Goal: Task Accomplishment & Management: Manage account settings

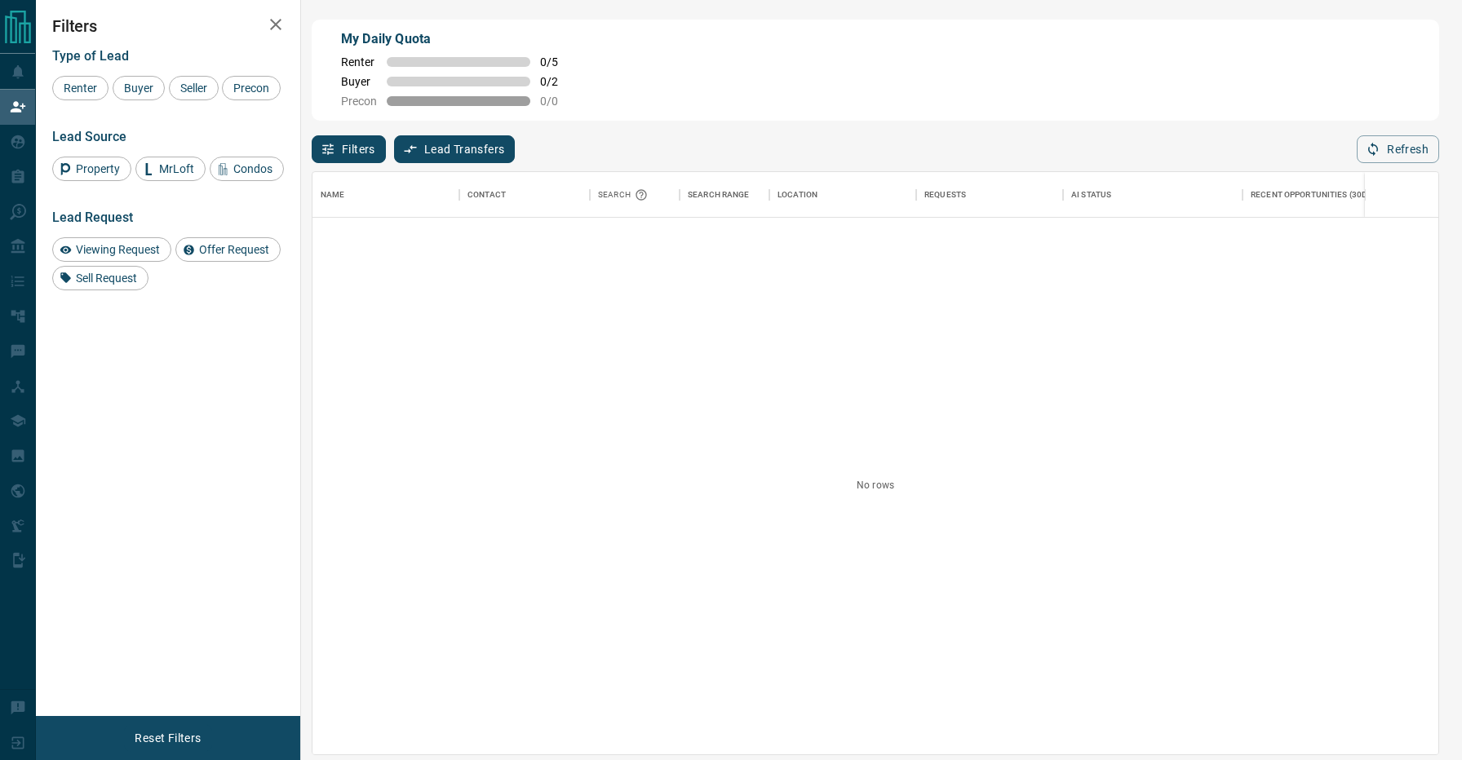
scroll to position [582, 1126]
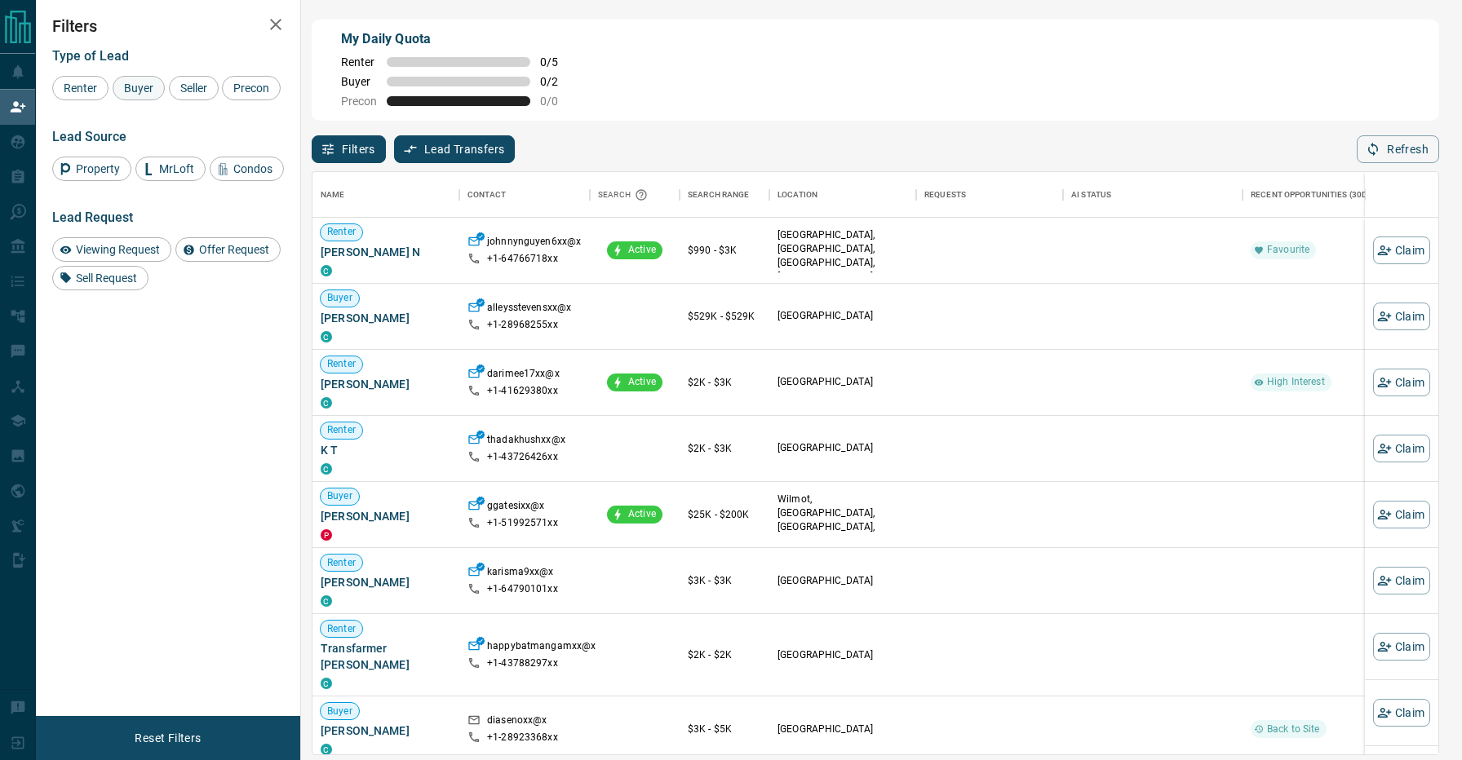
click at [140, 90] on span "Buyer" at bounding box center [138, 88] width 41 height 13
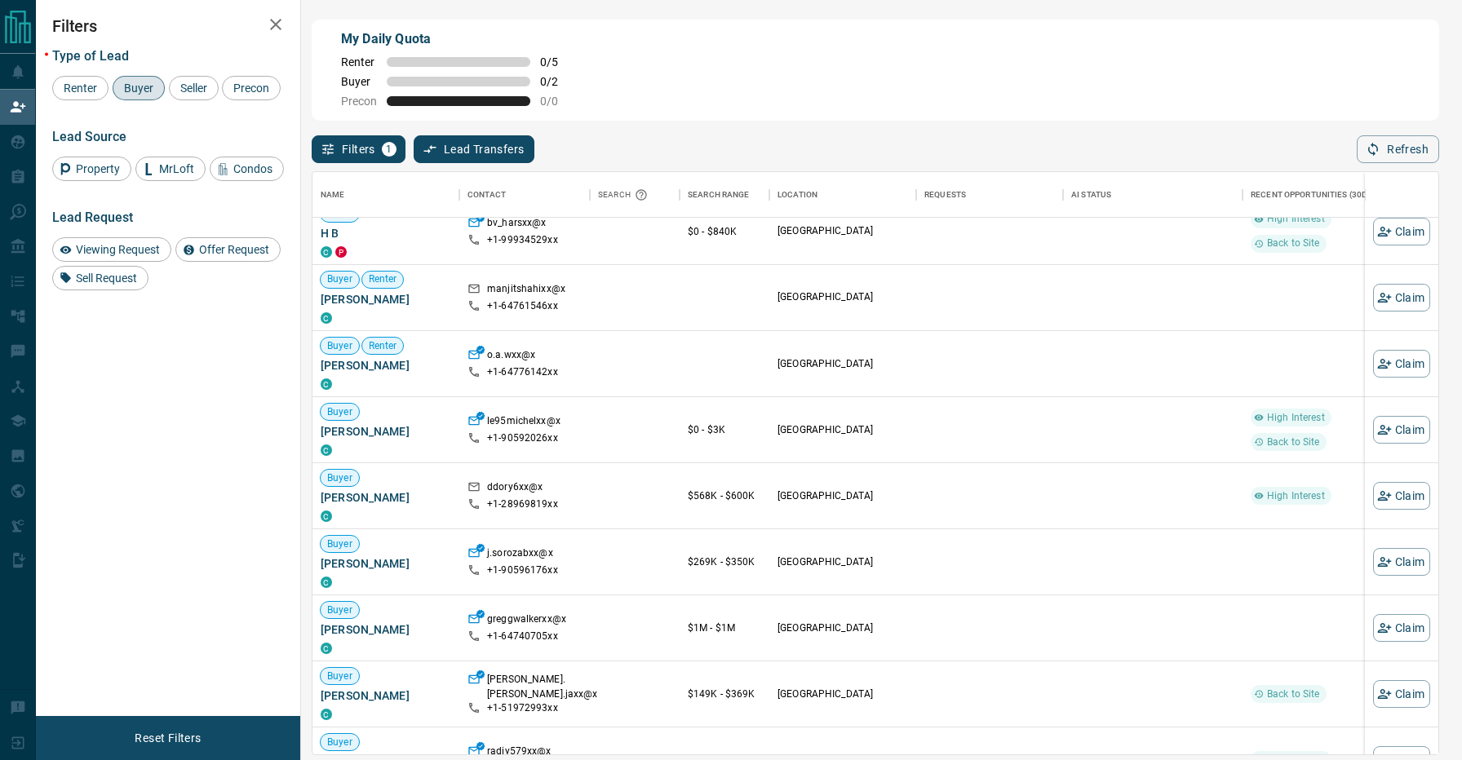
scroll to position [225, 0]
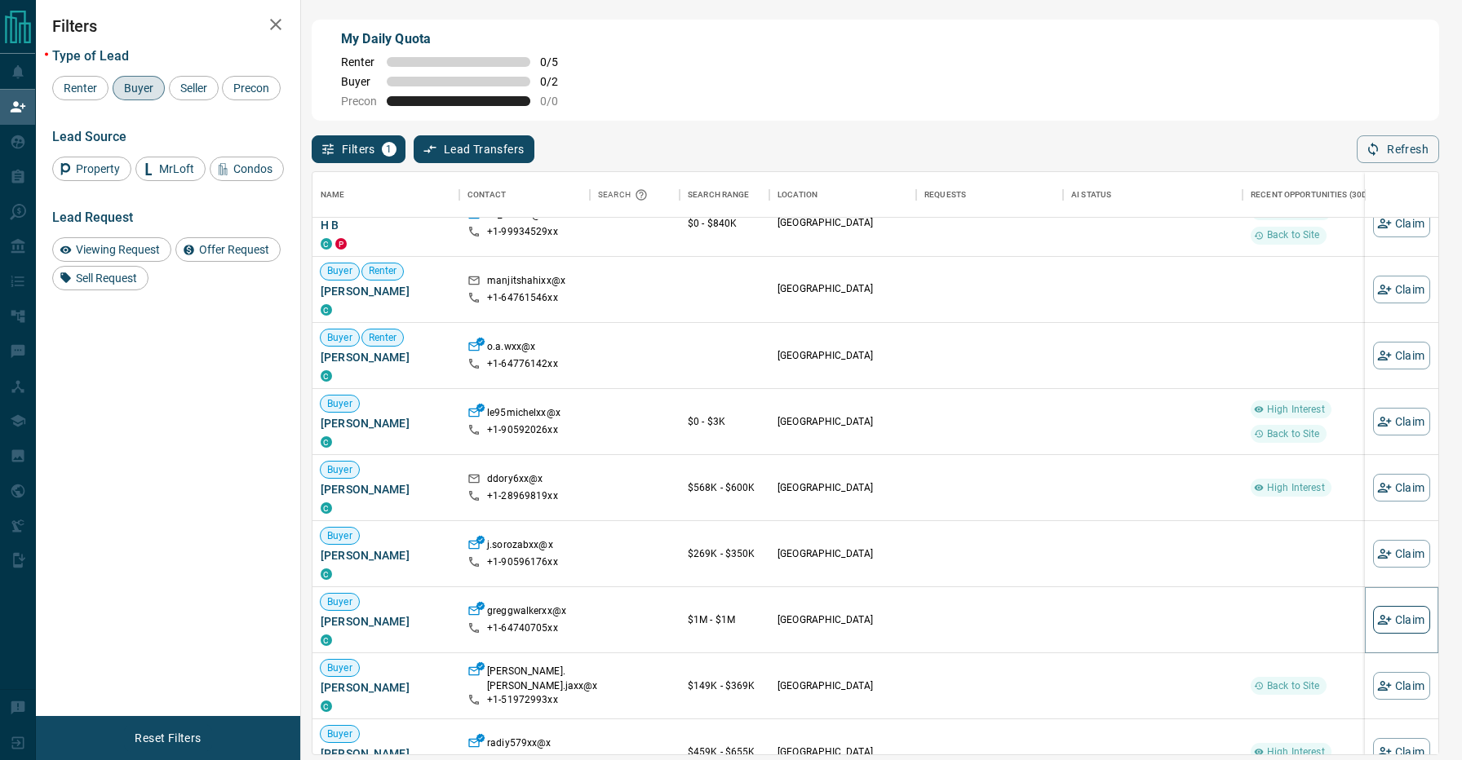
click at [1400, 611] on button "Claim" at bounding box center [1401, 620] width 57 height 28
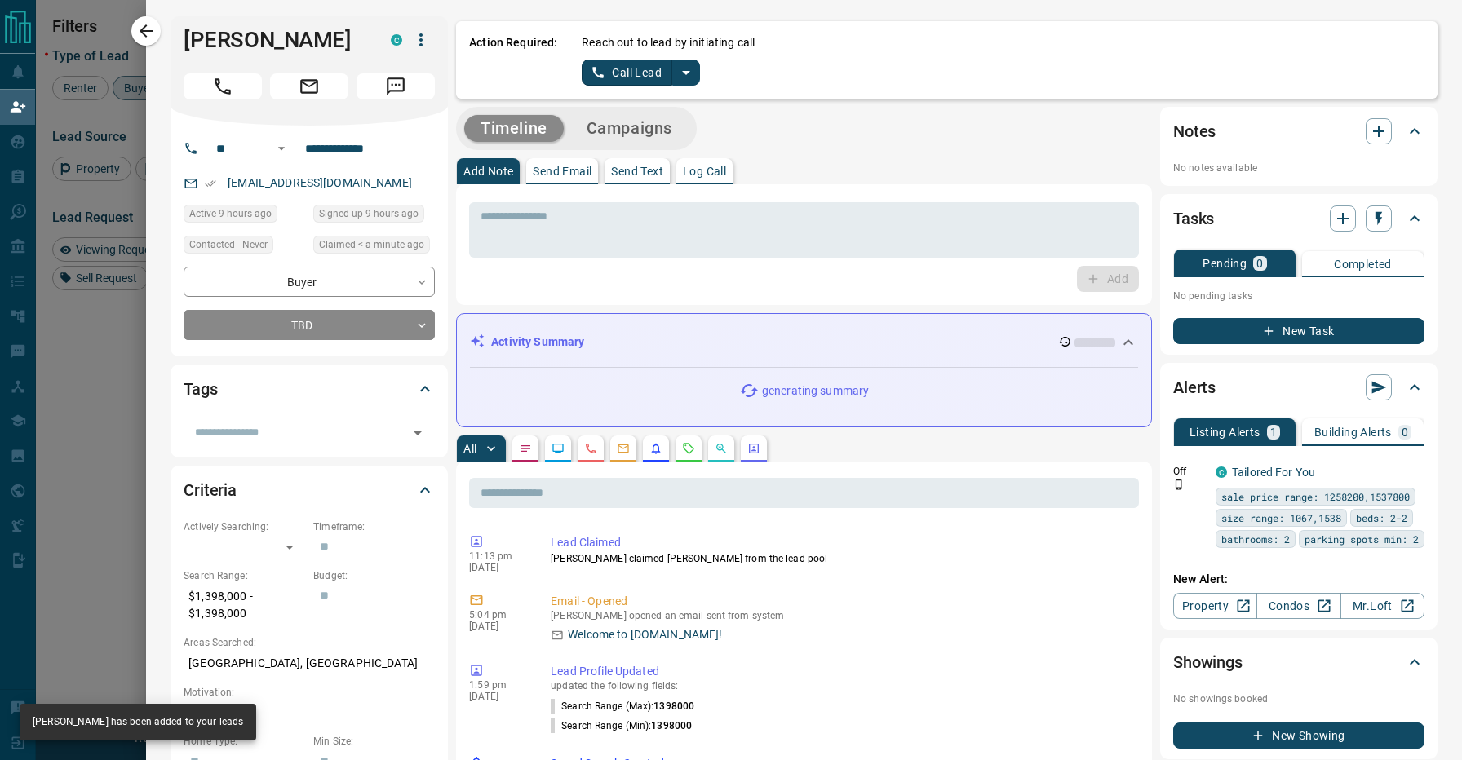
click at [682, 69] on icon "split button" at bounding box center [686, 73] width 20 height 20
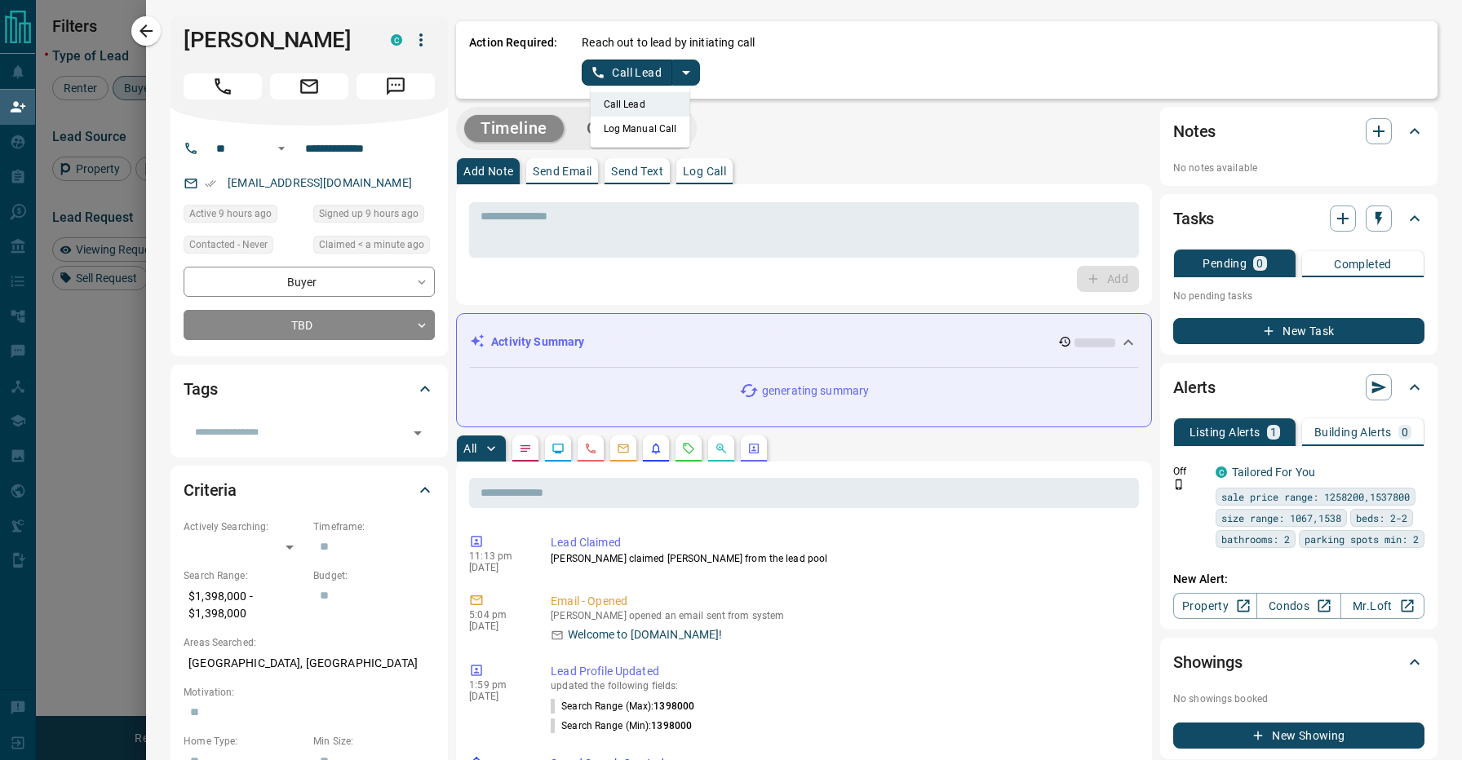
click at [640, 135] on li "Log Manual Call" at bounding box center [641, 129] width 100 height 24
click at [640, 81] on button "Log Manual Call" at bounding box center [636, 73] width 108 height 26
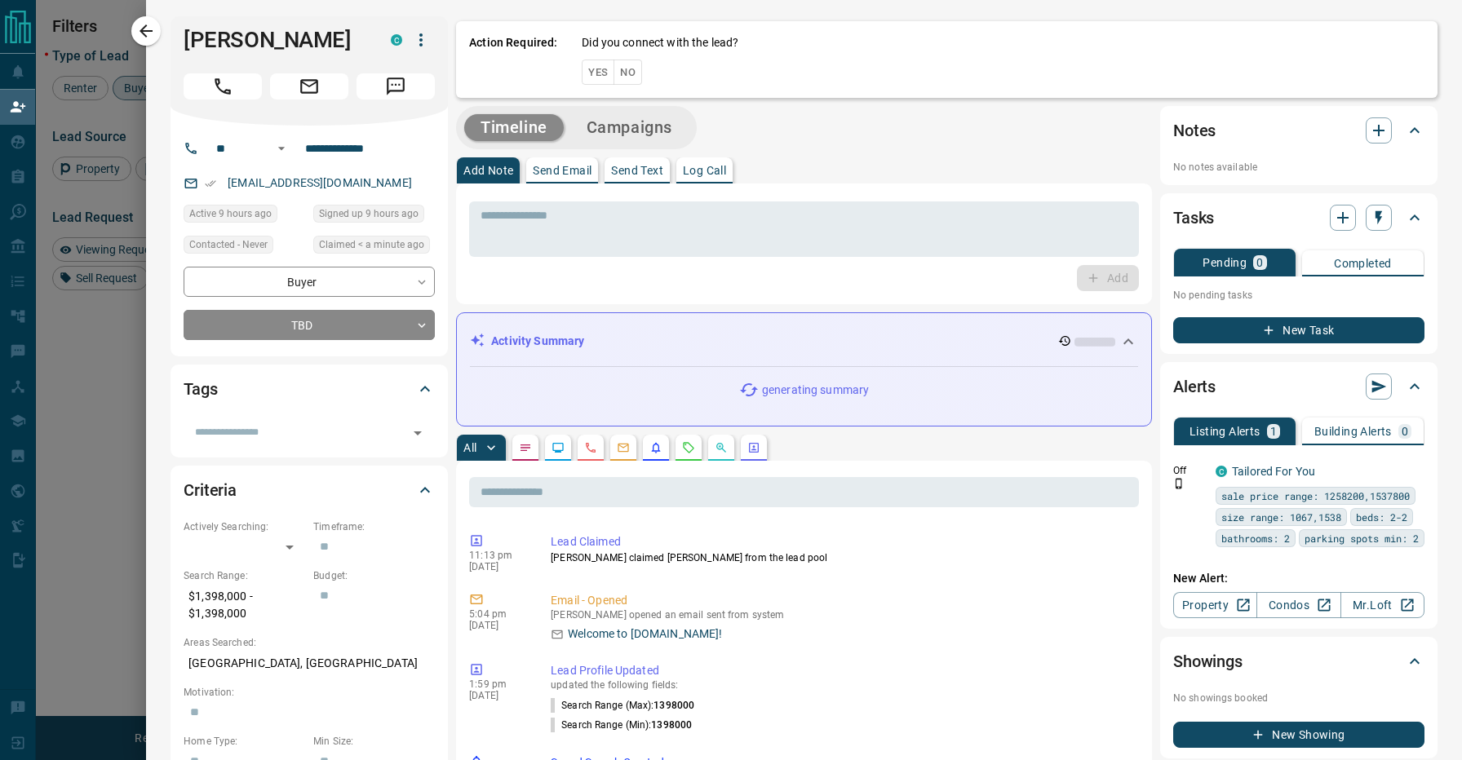
click at [627, 78] on button "No" at bounding box center [628, 72] width 29 height 25
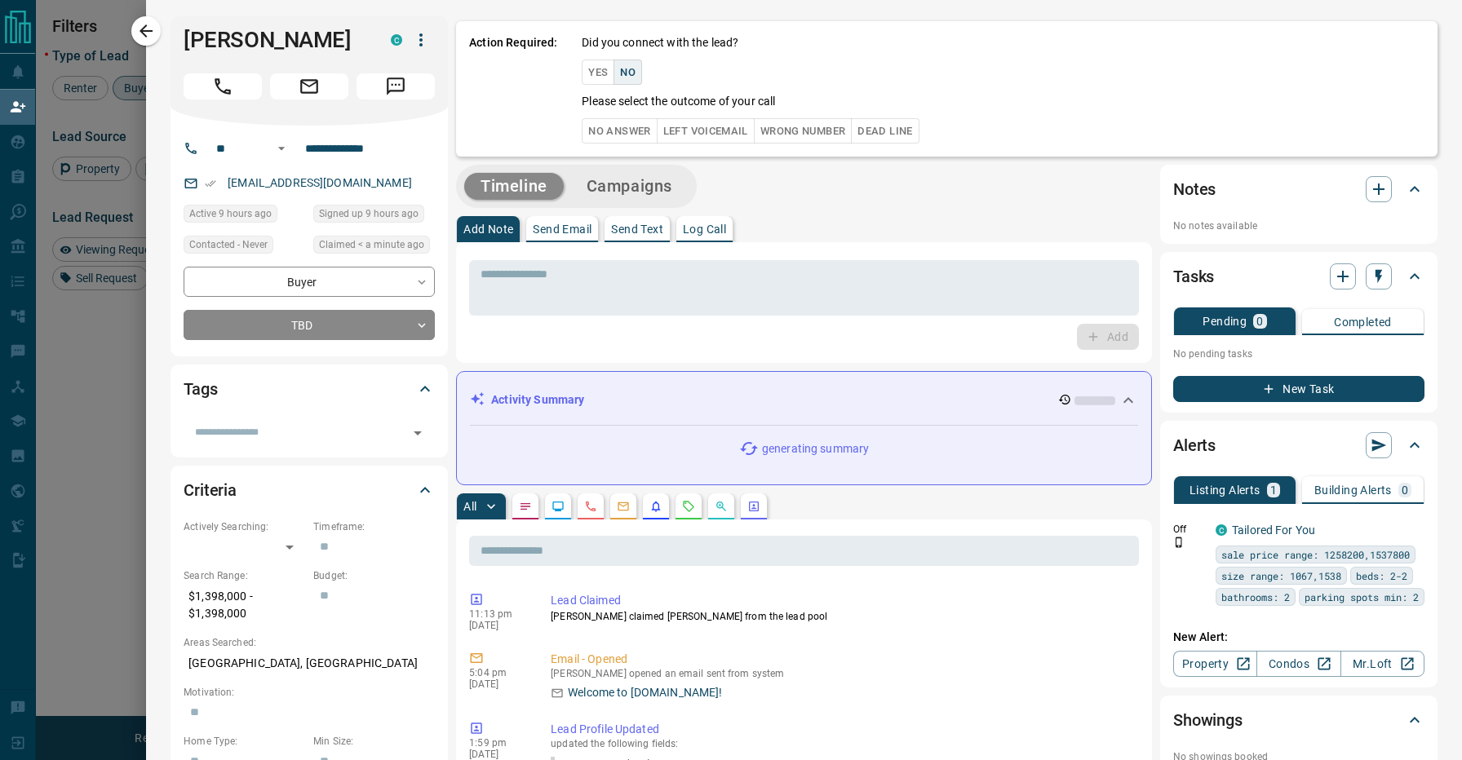
click at [617, 124] on button "No Answer" at bounding box center [619, 130] width 75 height 25
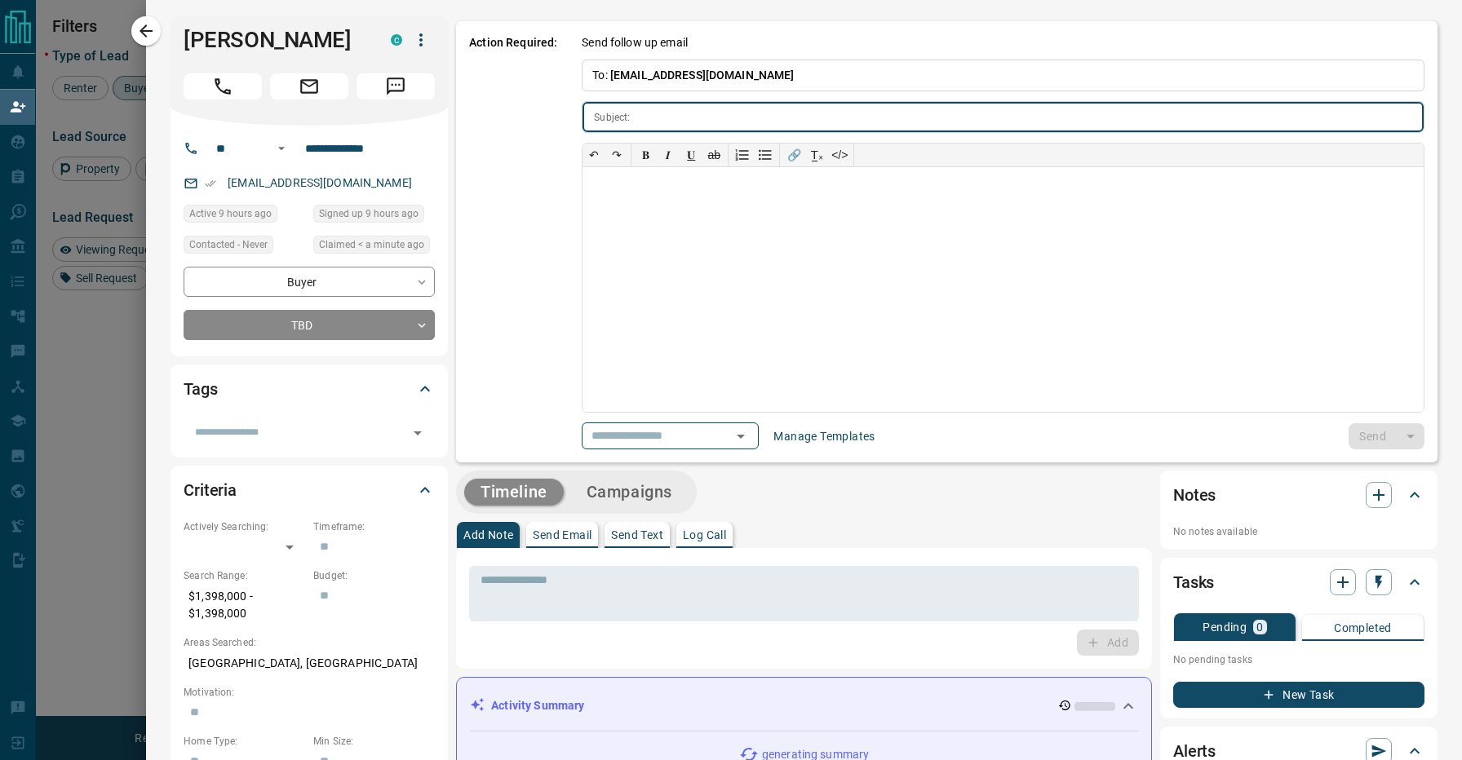
type input "**********"
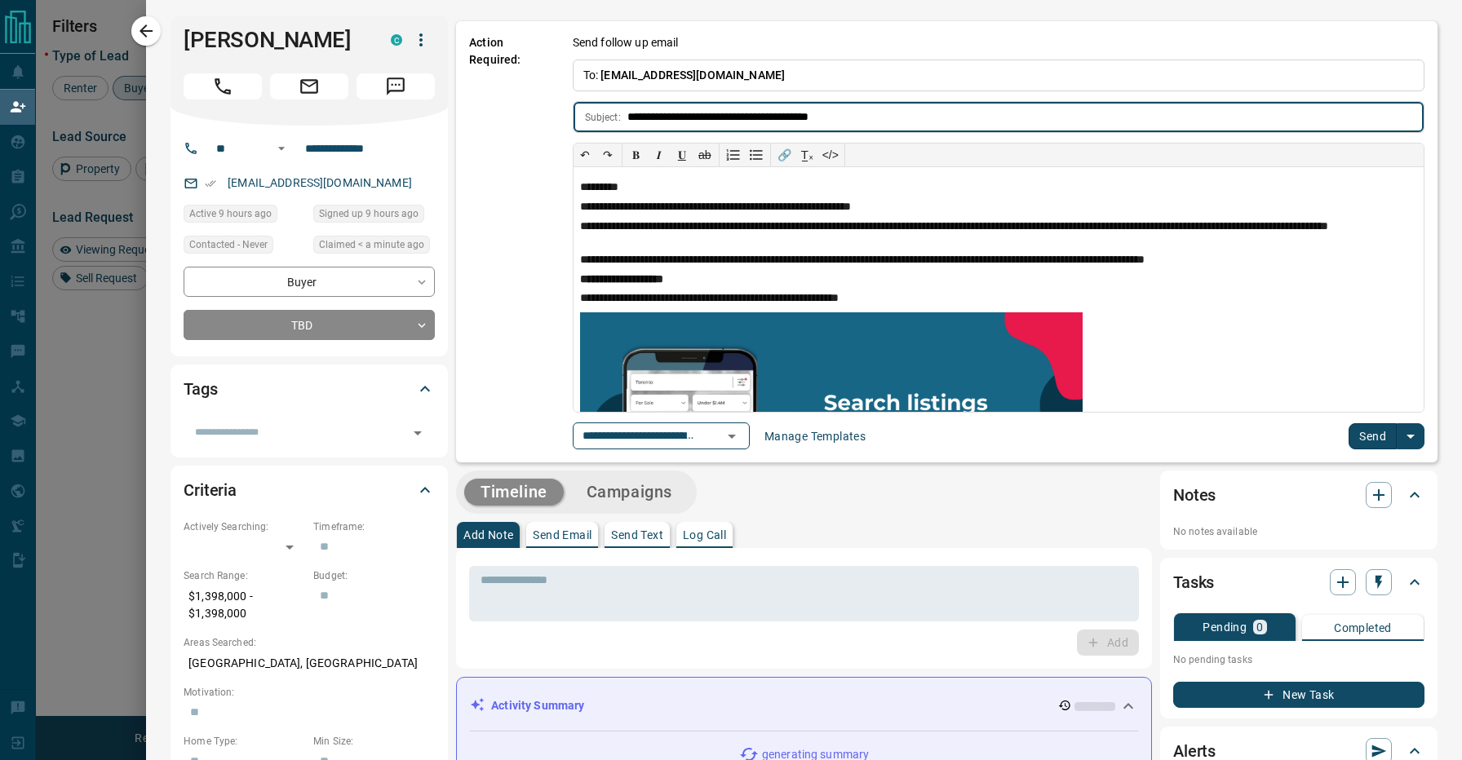
click at [1366, 429] on button "Send" at bounding box center [1373, 436] width 48 height 26
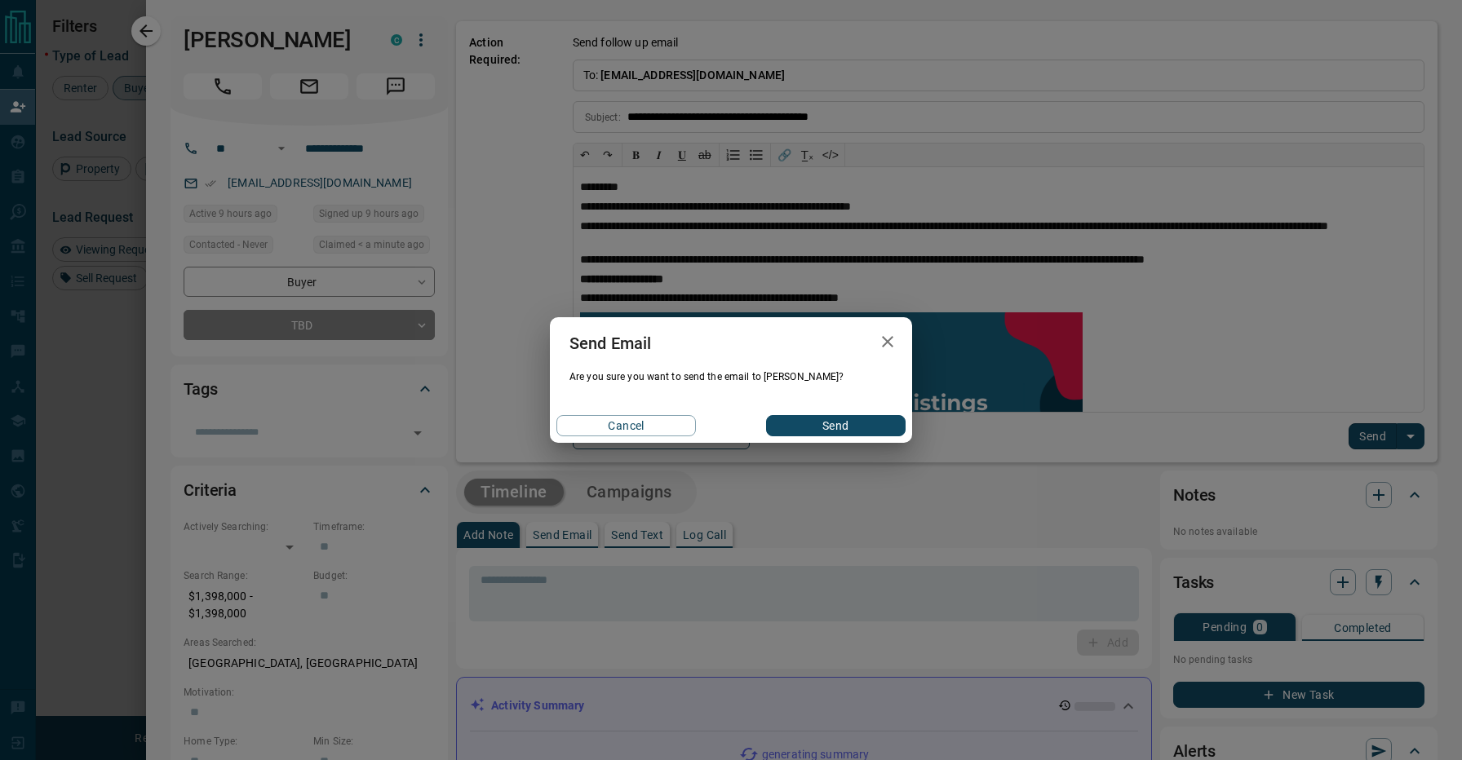
click at [842, 432] on button "Send" at bounding box center [836, 425] width 140 height 21
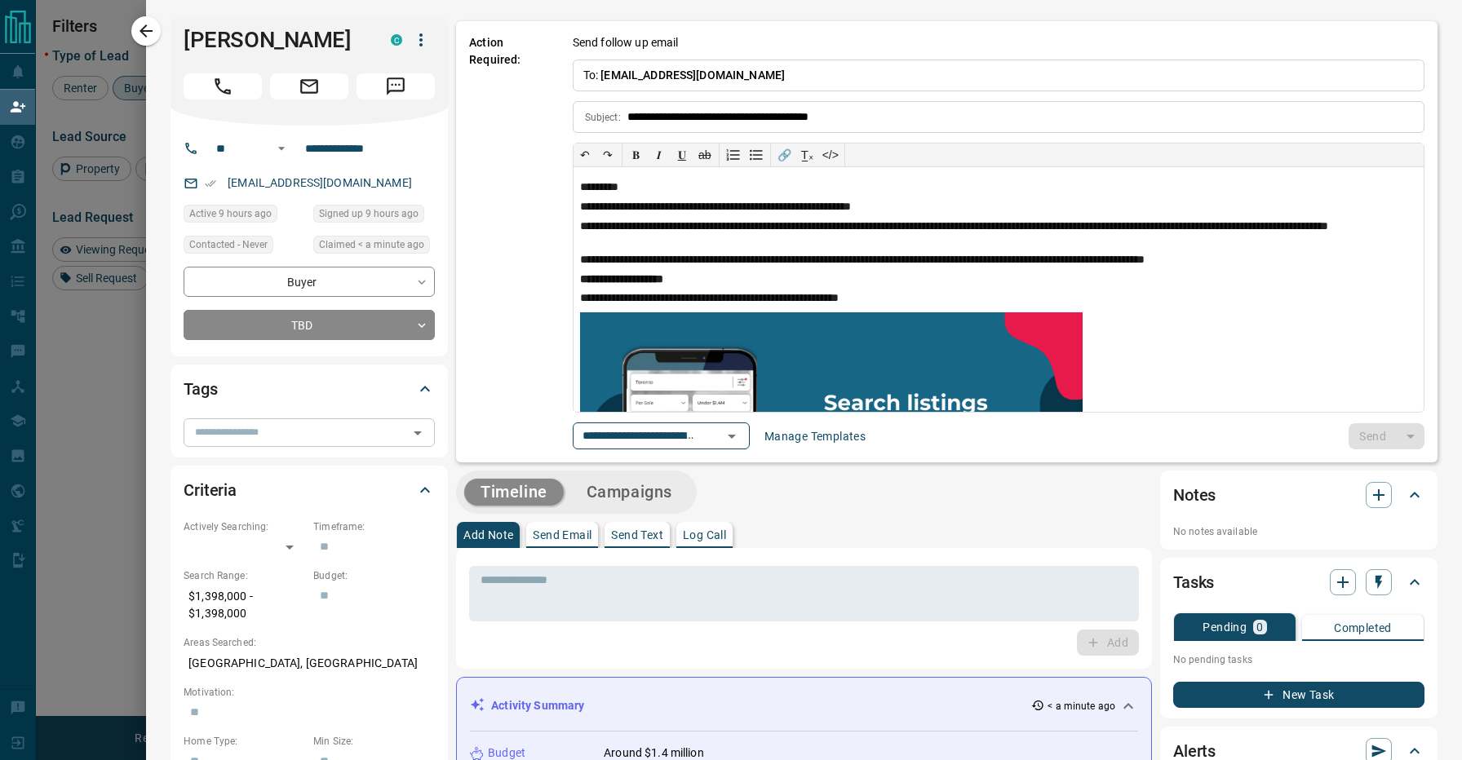
click at [337, 422] on div "​" at bounding box center [309, 433] width 251 height 28
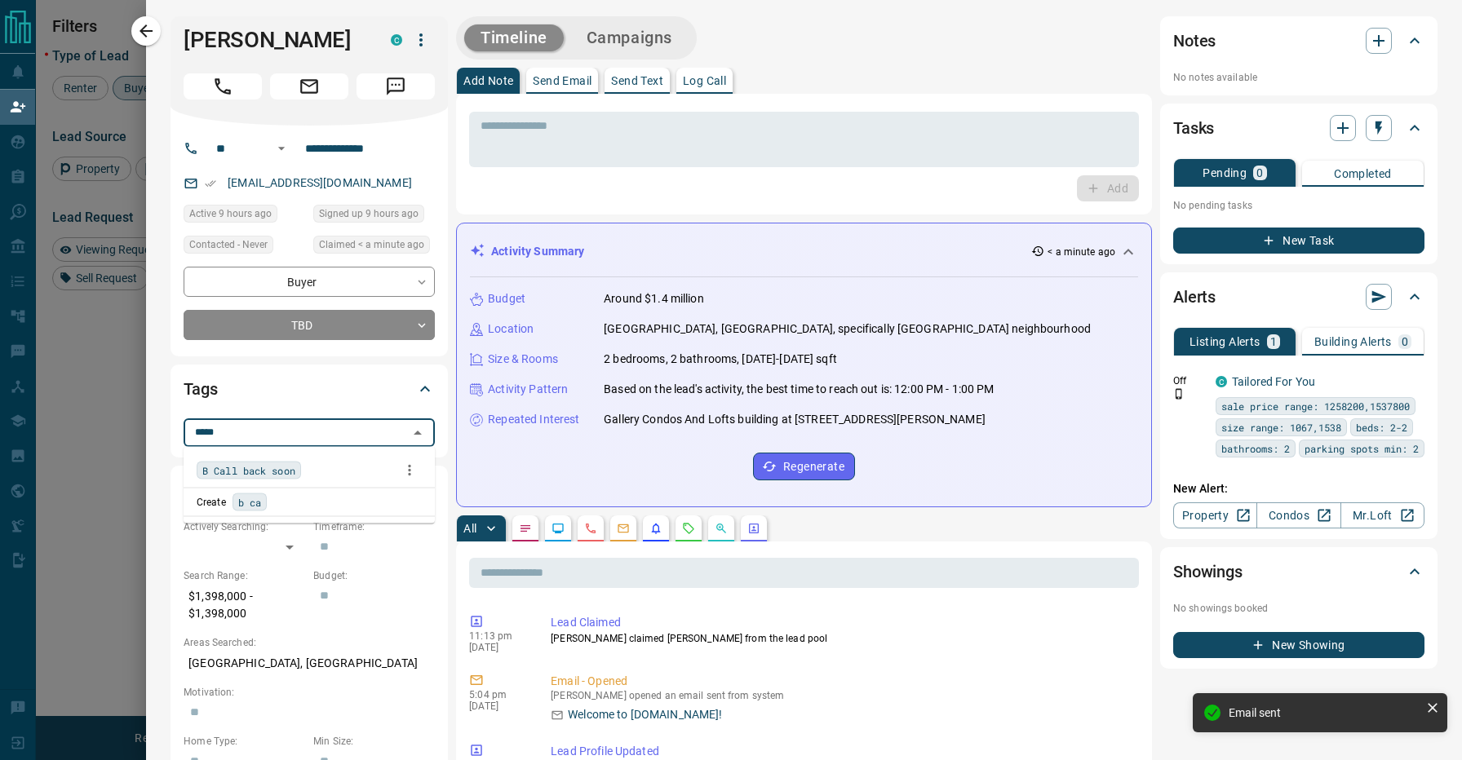
type input "******"
click at [327, 485] on li "B Call back soon" at bounding box center [309, 471] width 251 height 34
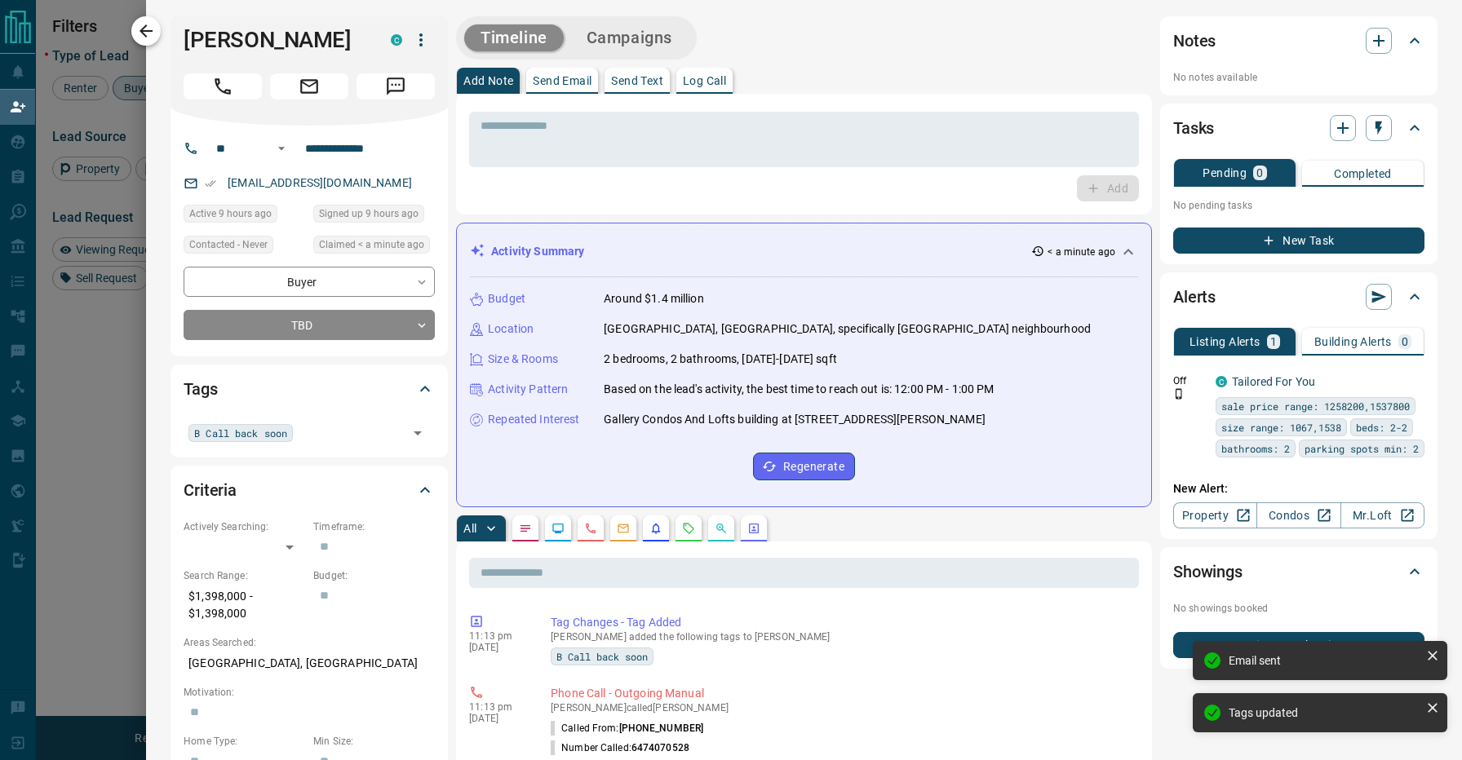
click at [153, 35] on icon "button" at bounding box center [146, 31] width 20 height 20
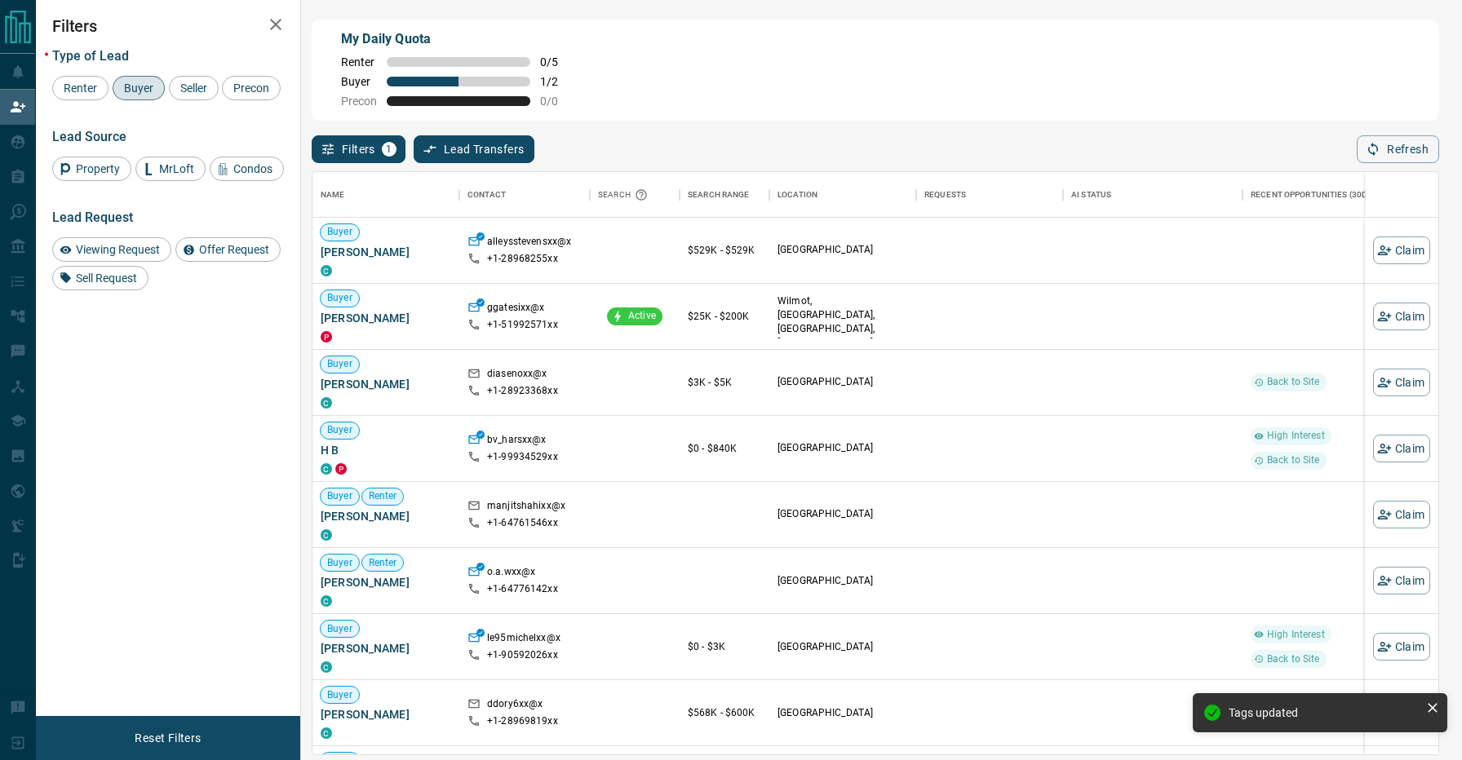
scroll to position [582, 1126]
click at [676, 132] on div "Filters 1 Lead Transfers 0 Refresh" at bounding box center [876, 142] width 1128 height 42
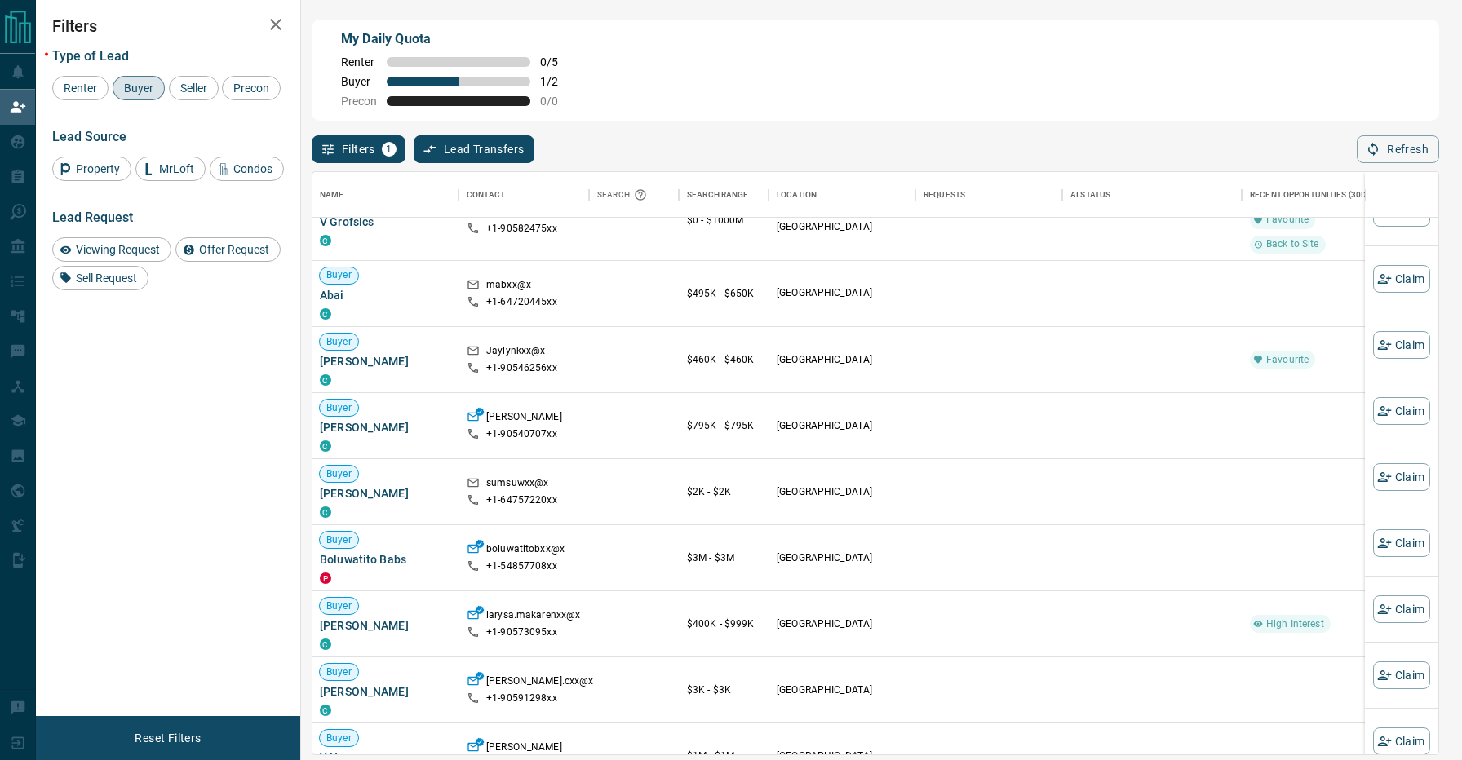
scroll to position [765, 0]
click at [1383, 603] on icon "button" at bounding box center [1384, 609] width 15 height 15
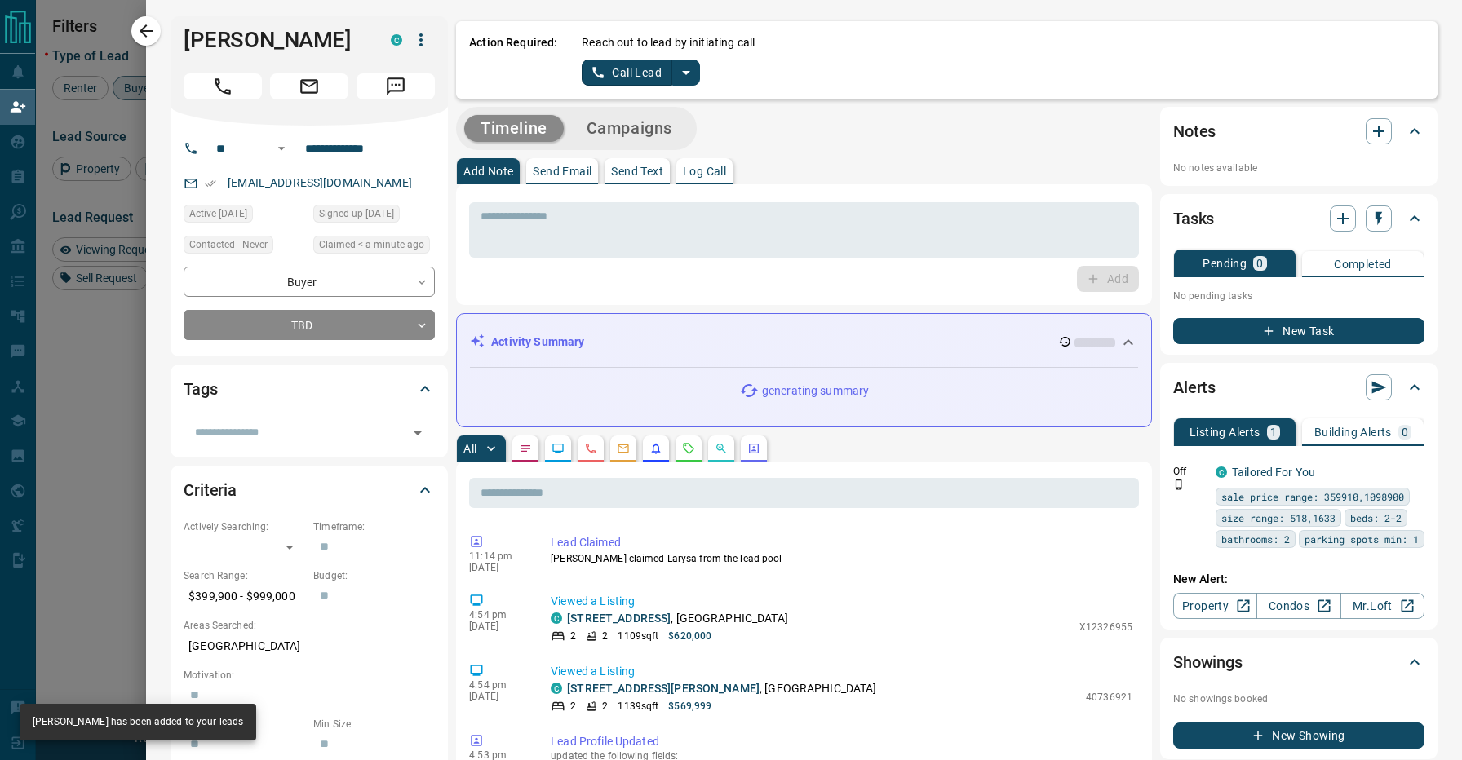
click at [684, 68] on icon "split button" at bounding box center [686, 73] width 20 height 20
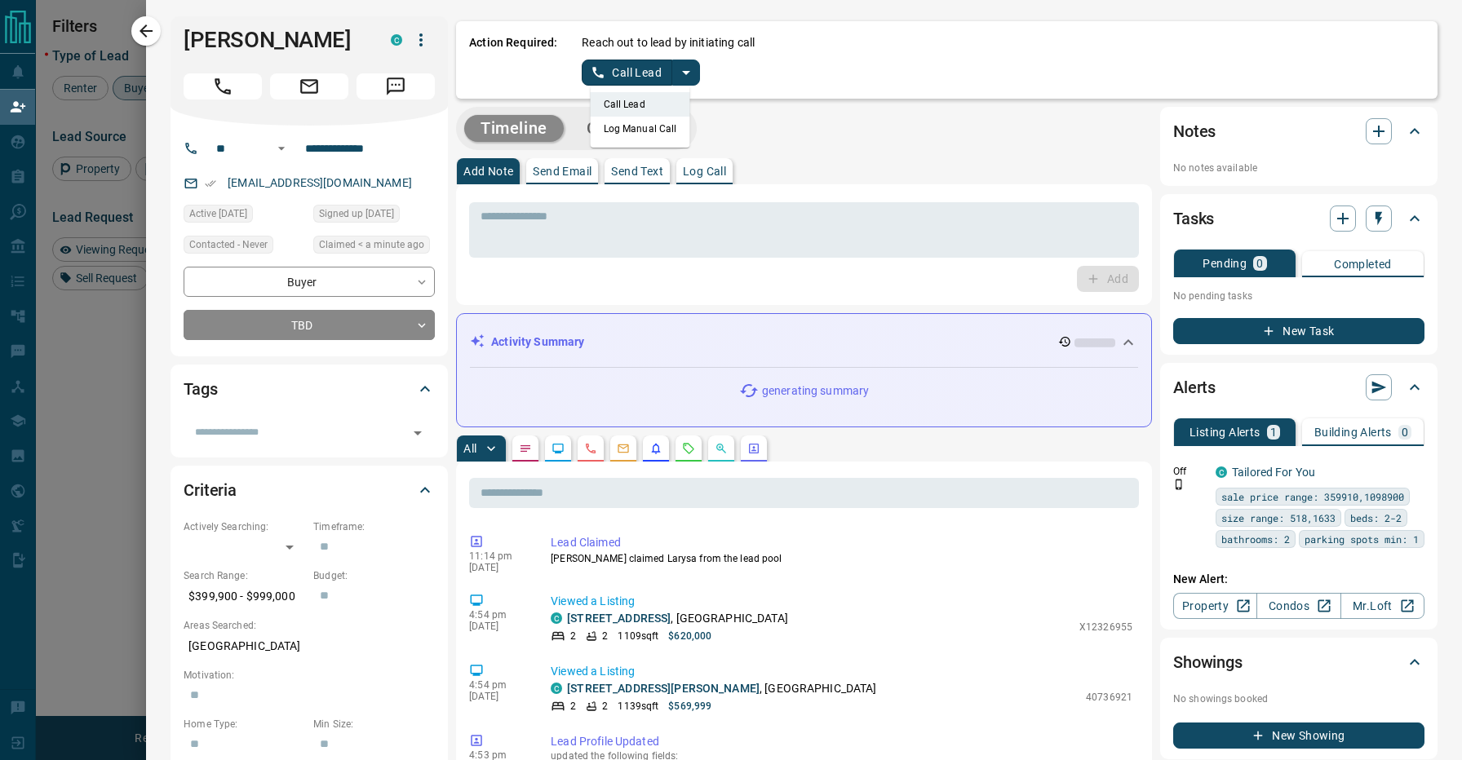
click at [664, 120] on li "Log Manual Call" at bounding box center [641, 129] width 100 height 24
click at [648, 73] on button "Log Manual Call" at bounding box center [636, 73] width 108 height 26
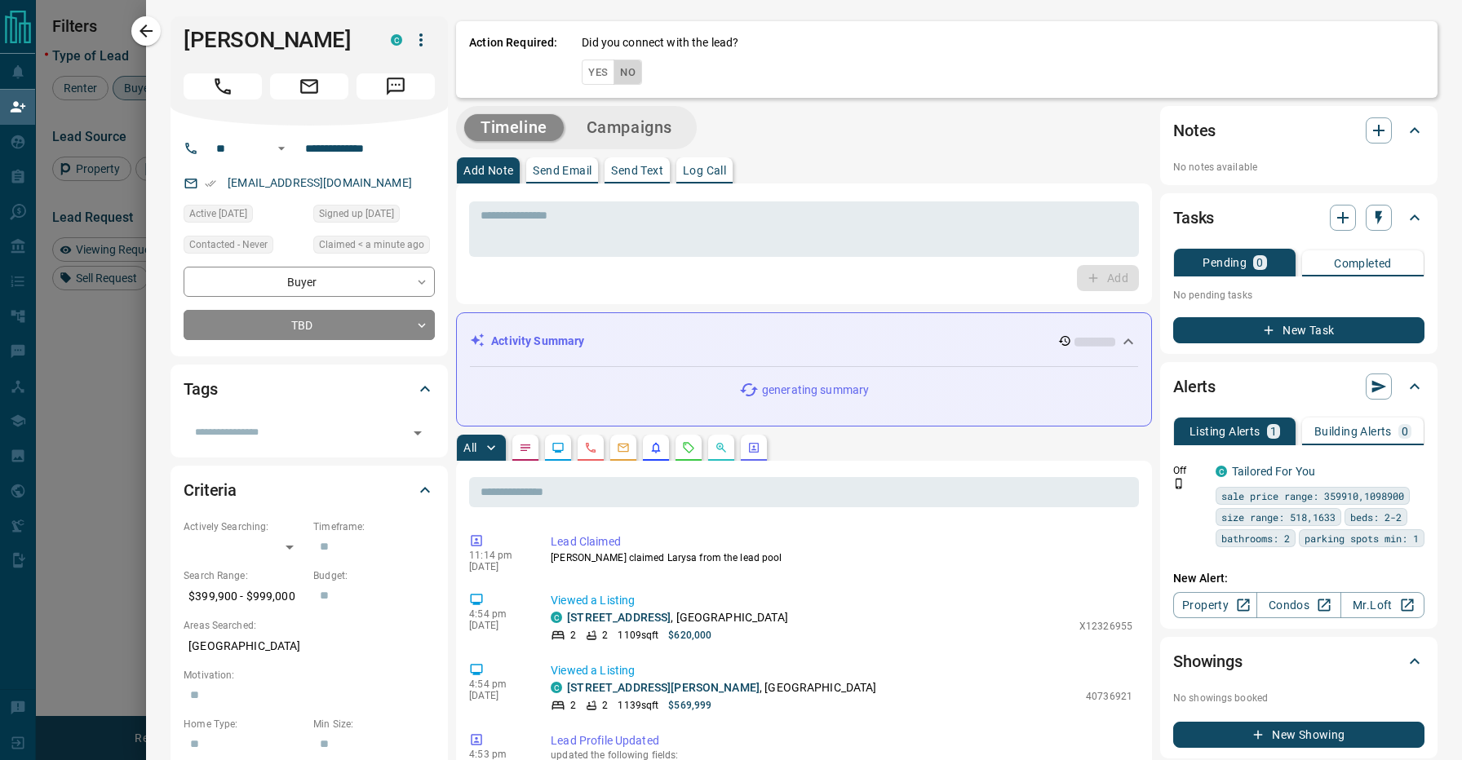
click at [635, 72] on button "No" at bounding box center [628, 72] width 29 height 25
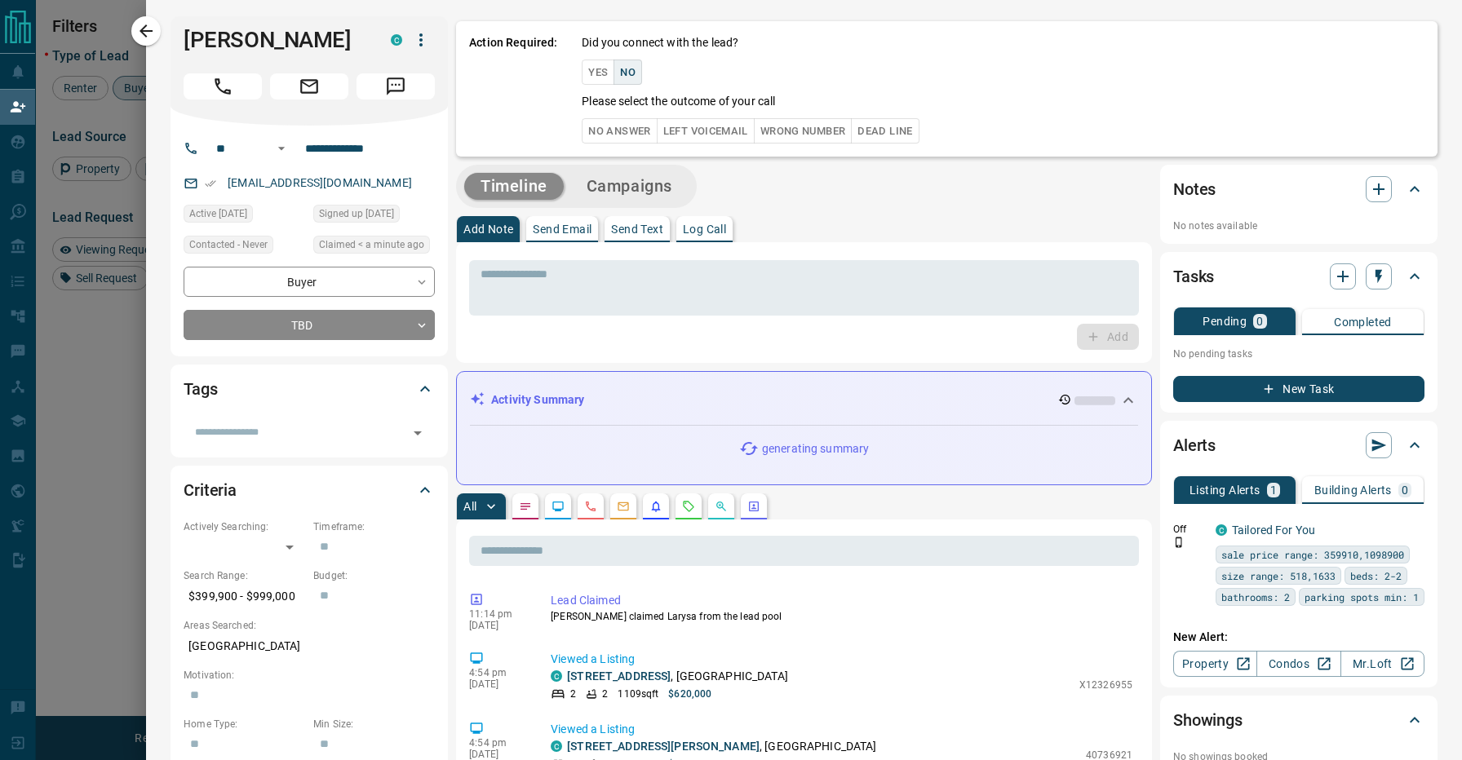
click at [614, 133] on button "No Answer" at bounding box center [619, 130] width 75 height 25
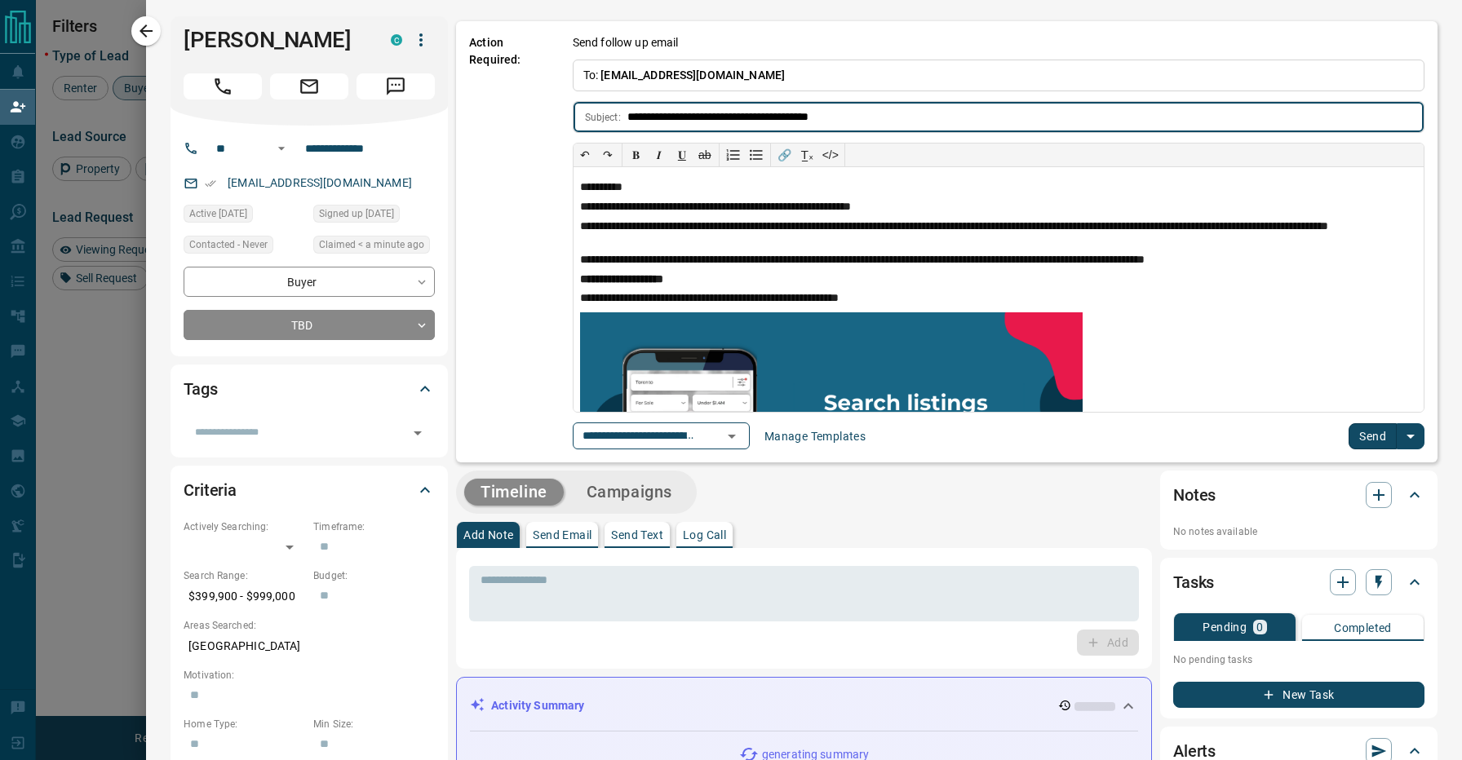
click at [1359, 430] on button "Send" at bounding box center [1373, 436] width 48 height 26
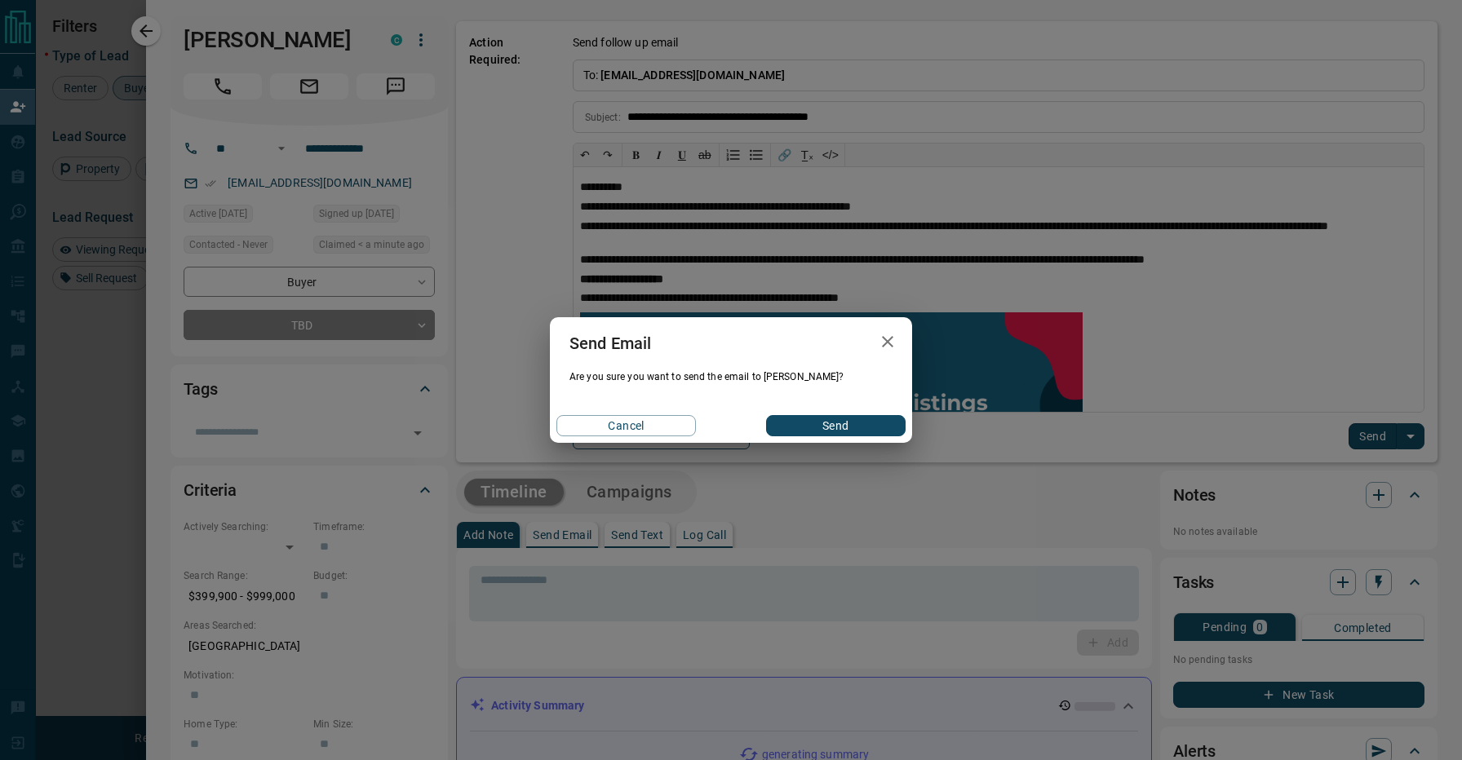
click at [849, 415] on div "Cancel Send" at bounding box center [731, 426] width 362 height 34
click at [849, 416] on button "Send" at bounding box center [836, 425] width 140 height 21
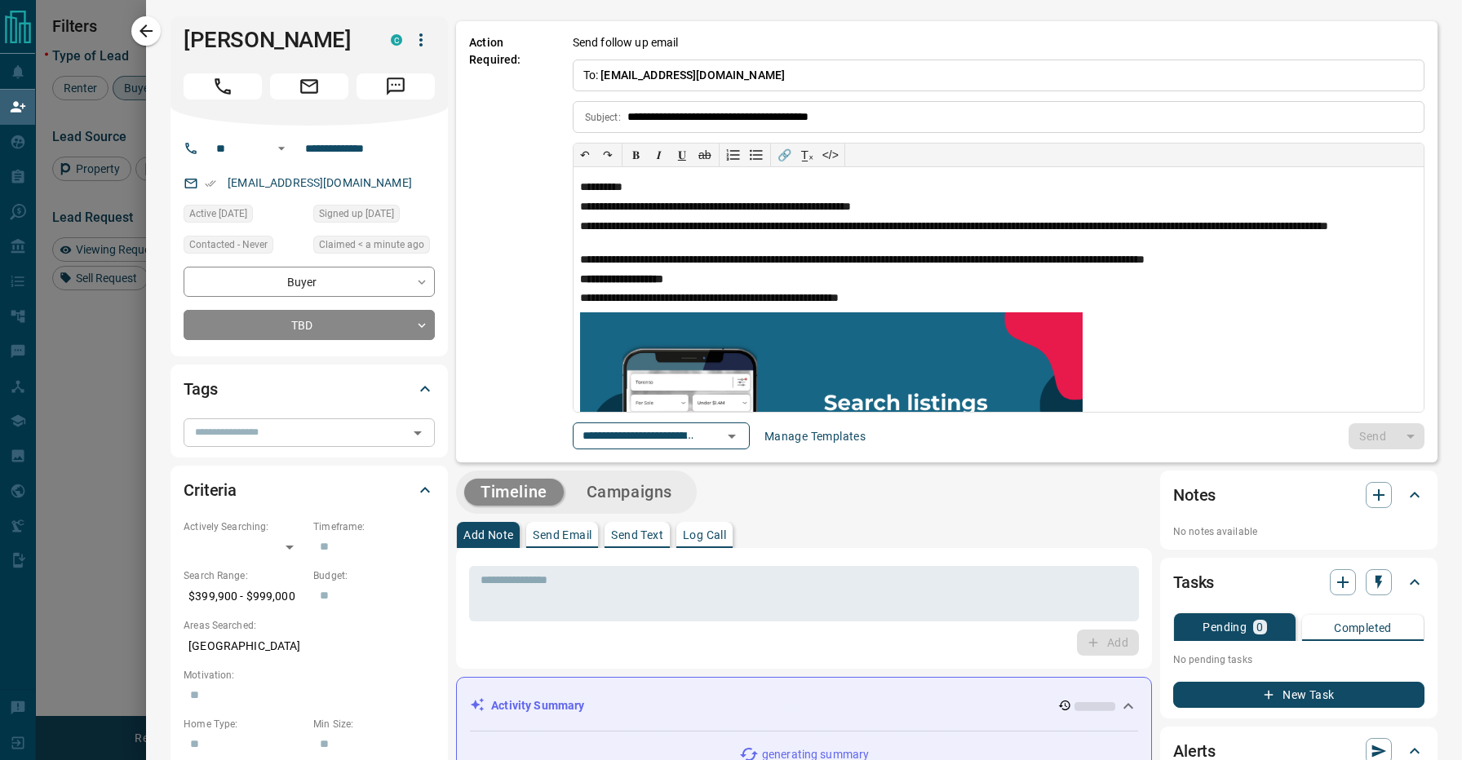
click at [285, 437] on input "text" at bounding box center [295, 432] width 215 height 18
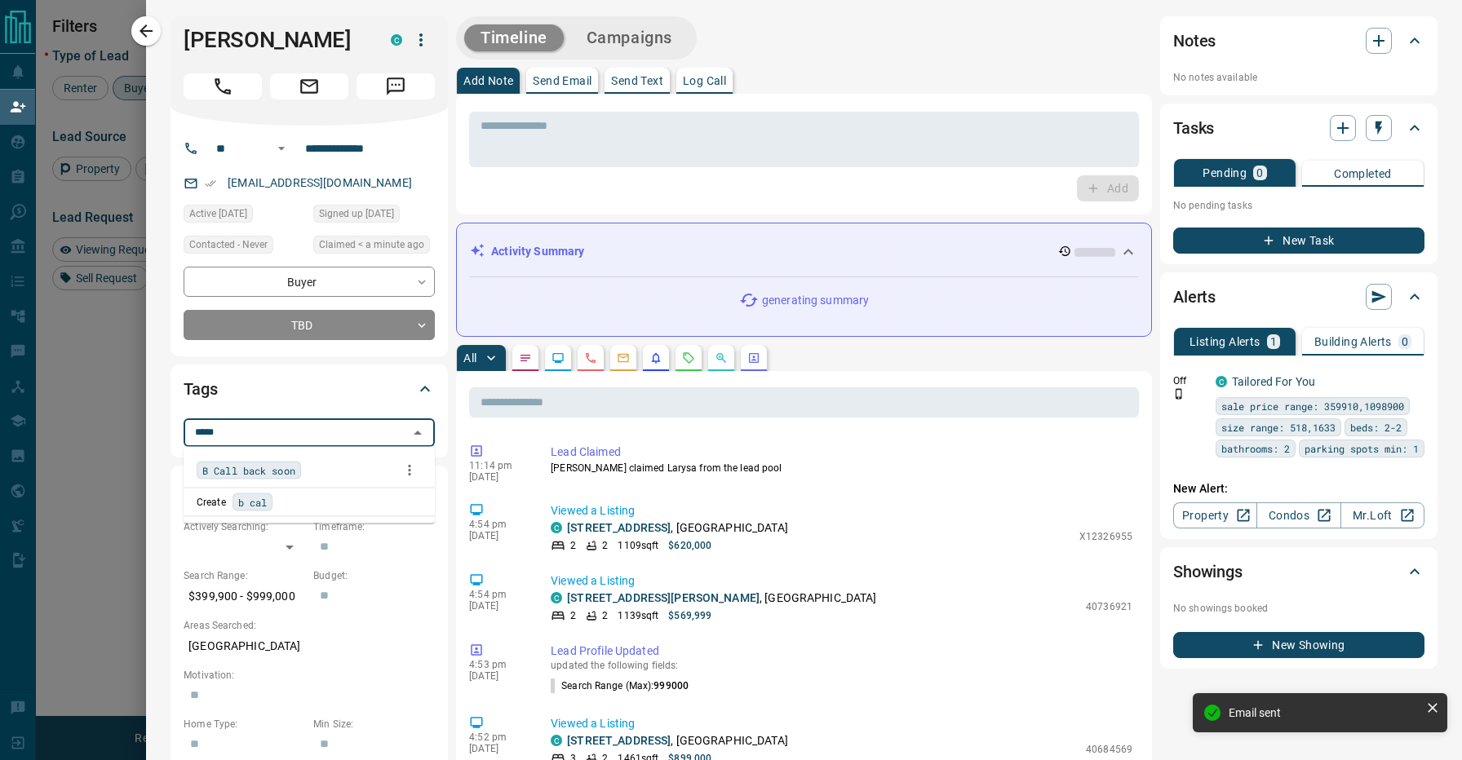
type input "******"
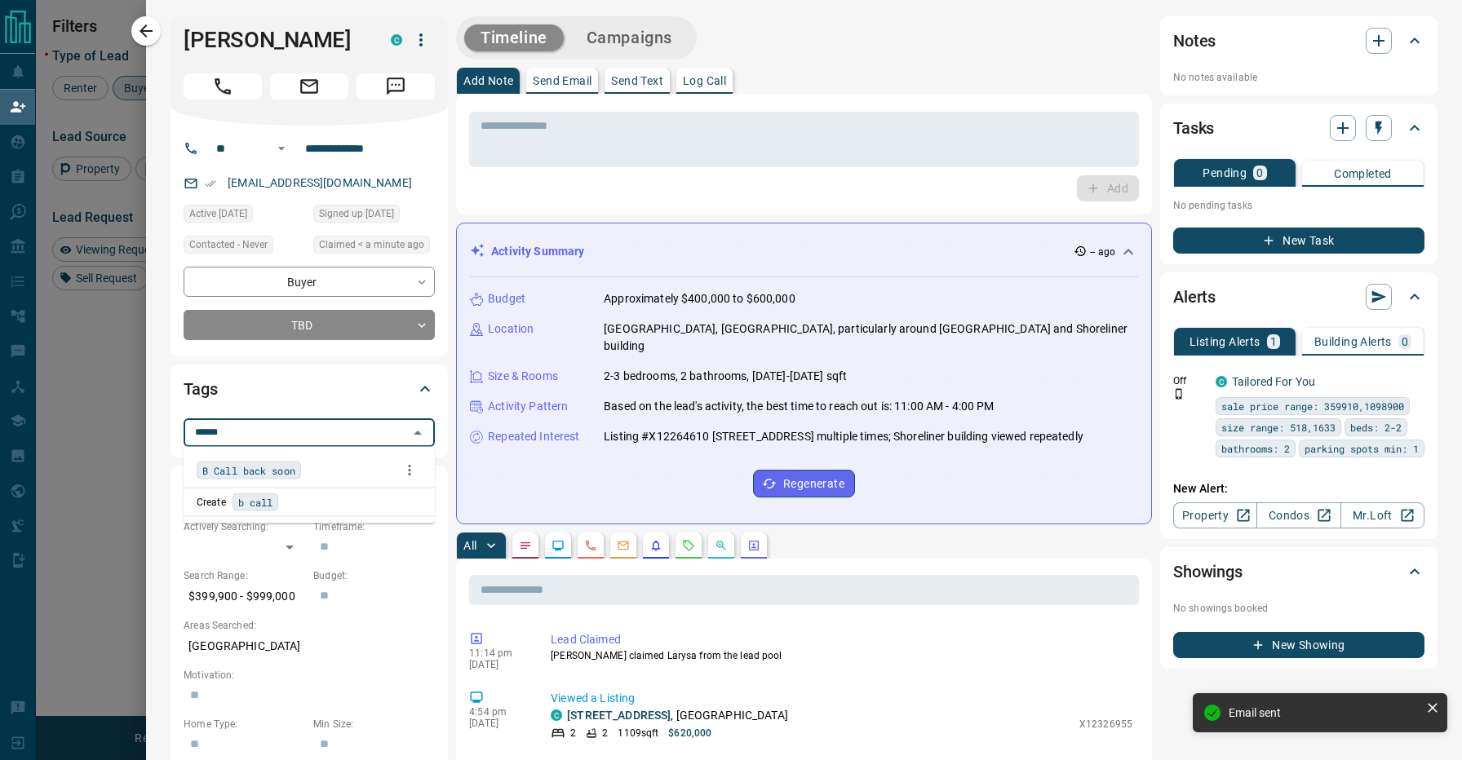
click at [290, 478] on span "B Call back soon" at bounding box center [248, 471] width 93 height 16
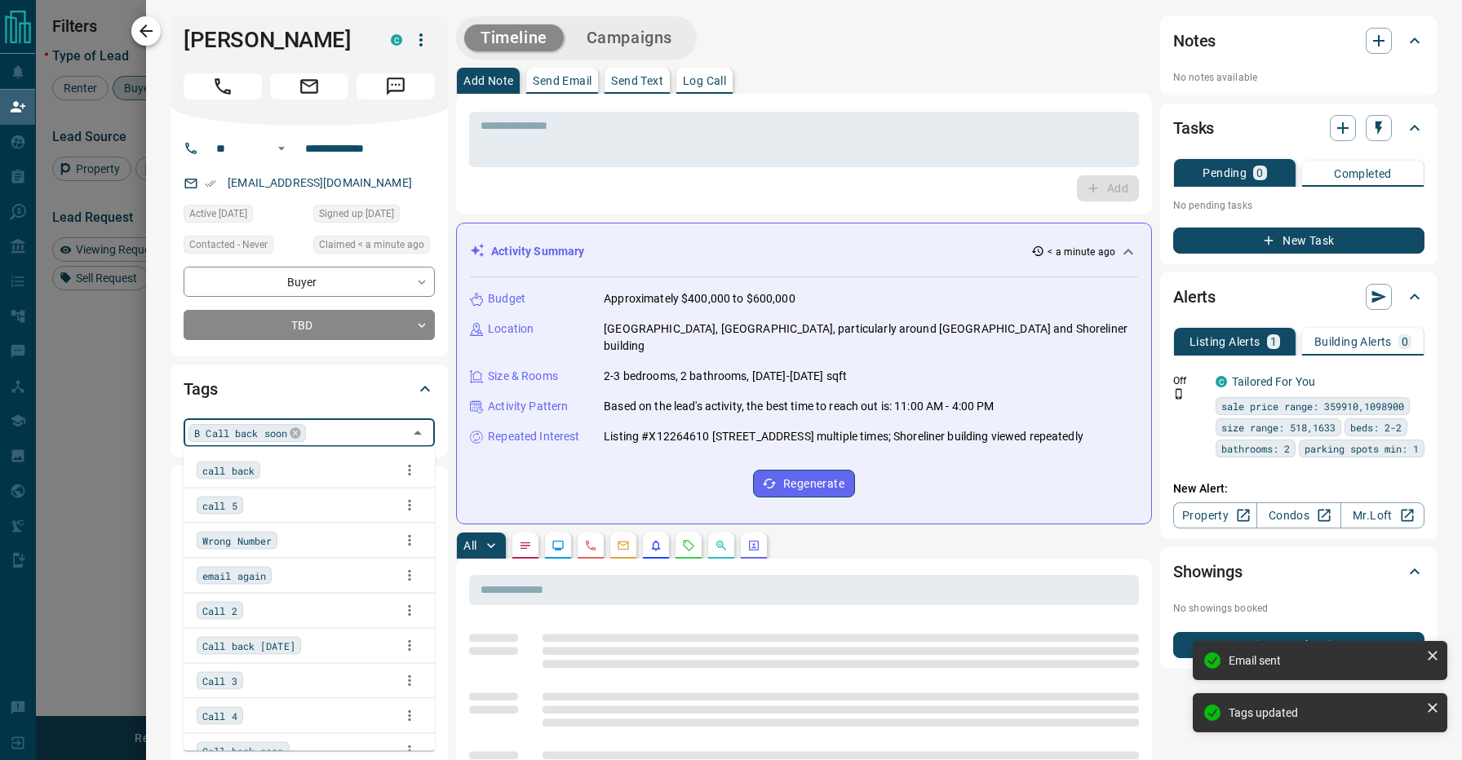
click at [150, 24] on icon "button" at bounding box center [146, 31] width 20 height 20
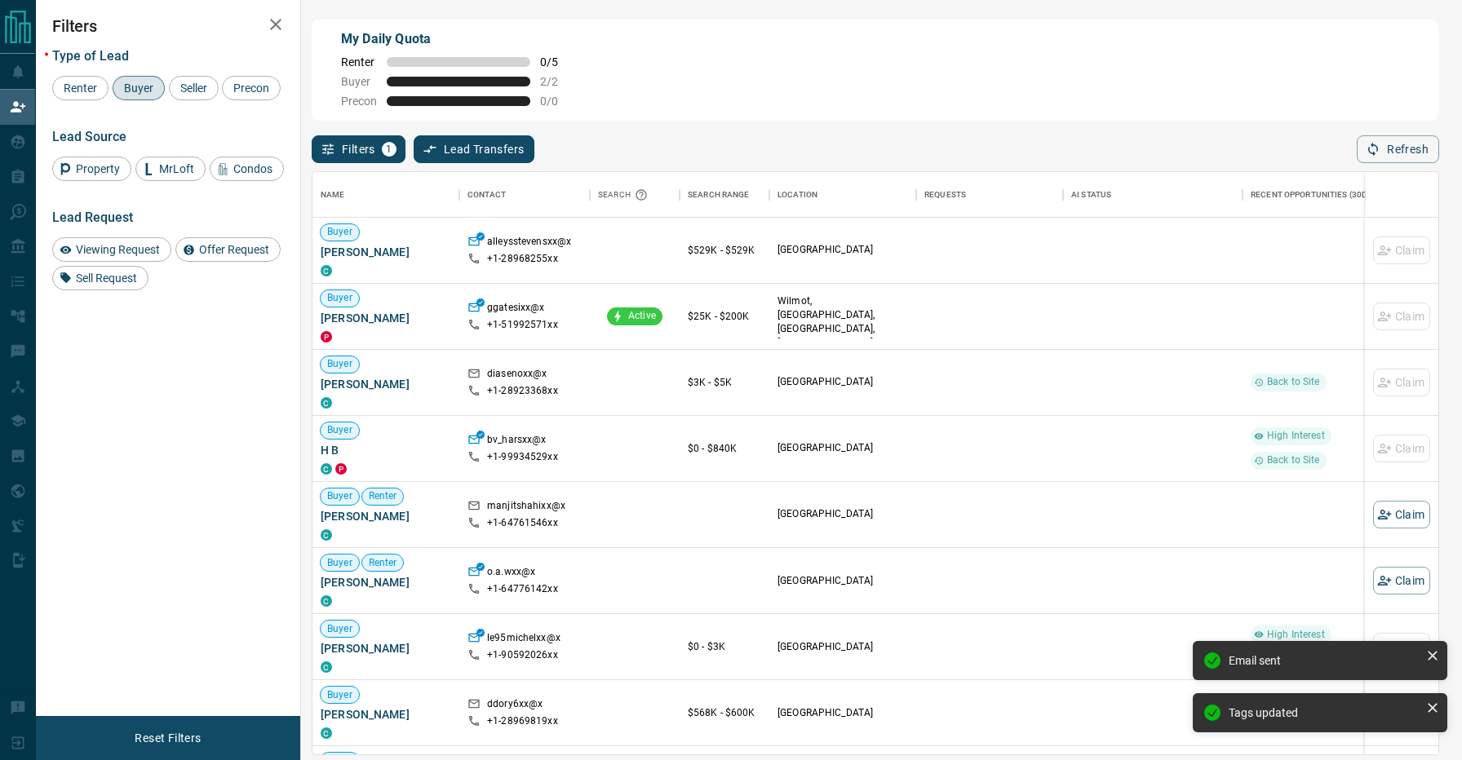
scroll to position [582, 1126]
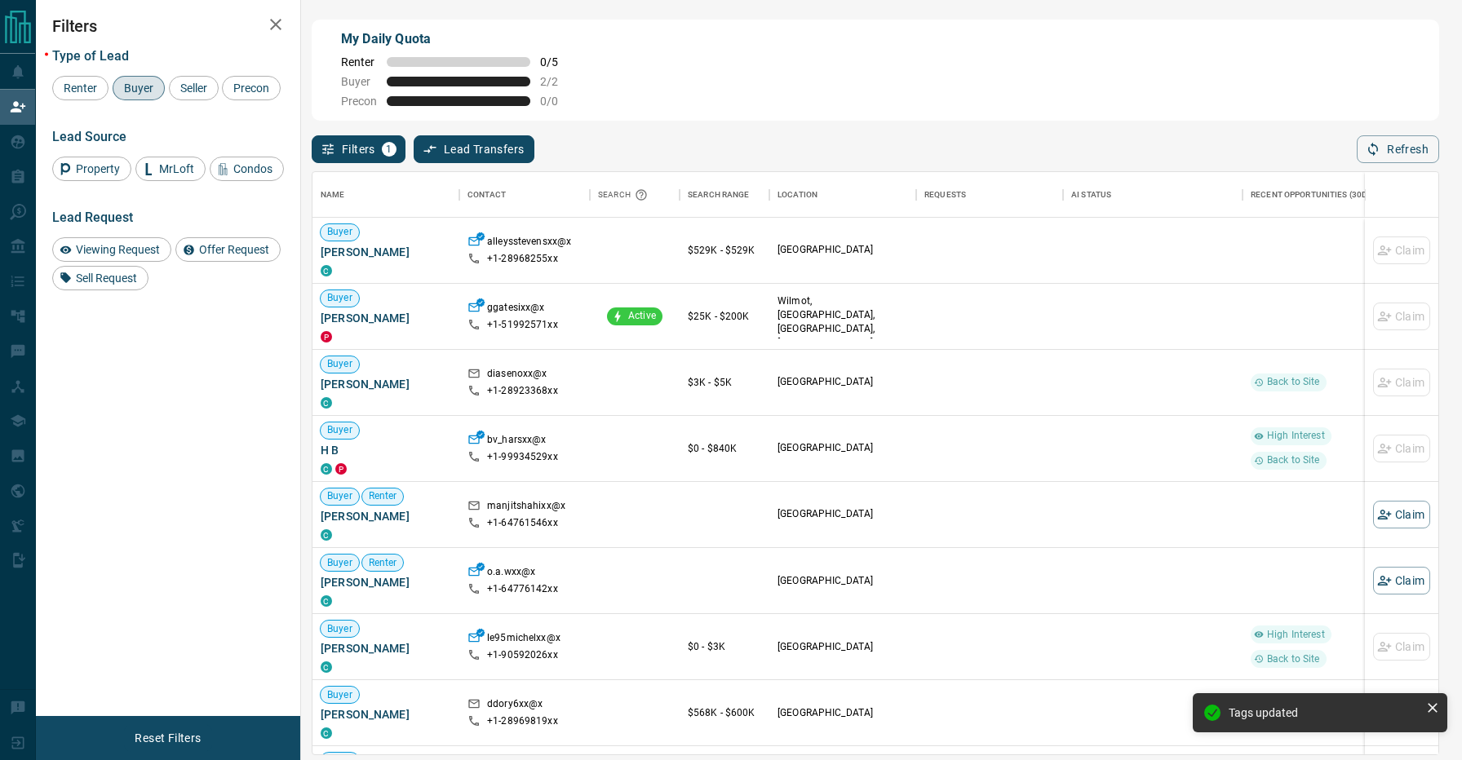
click at [57, 69] on div "Type of Lead Renter Buyer Seller Precon" at bounding box center [168, 74] width 232 height 52
click at [82, 78] on div "Renter" at bounding box center [80, 88] width 56 height 24
click at [139, 87] on span "Buyer" at bounding box center [138, 88] width 41 height 13
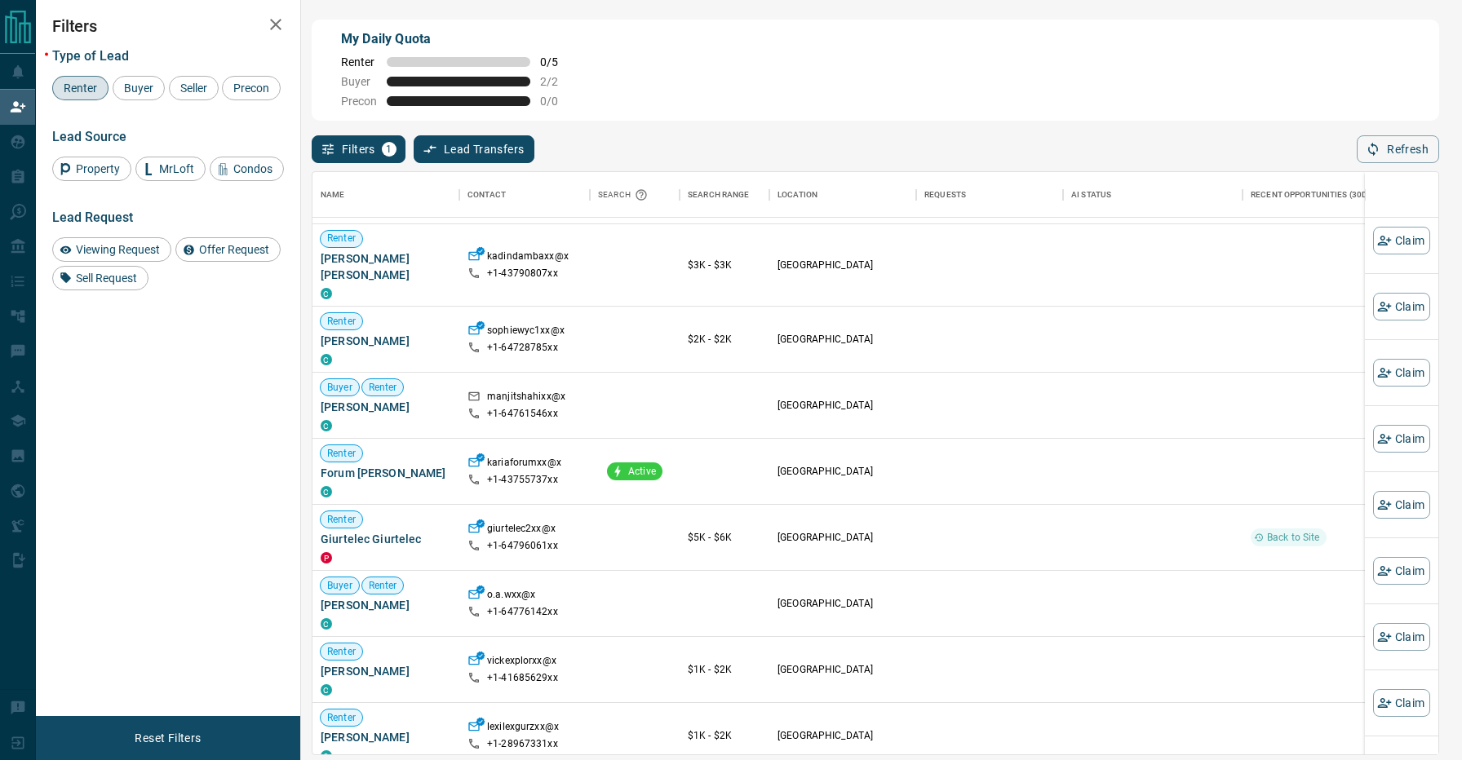
scroll to position [364, 0]
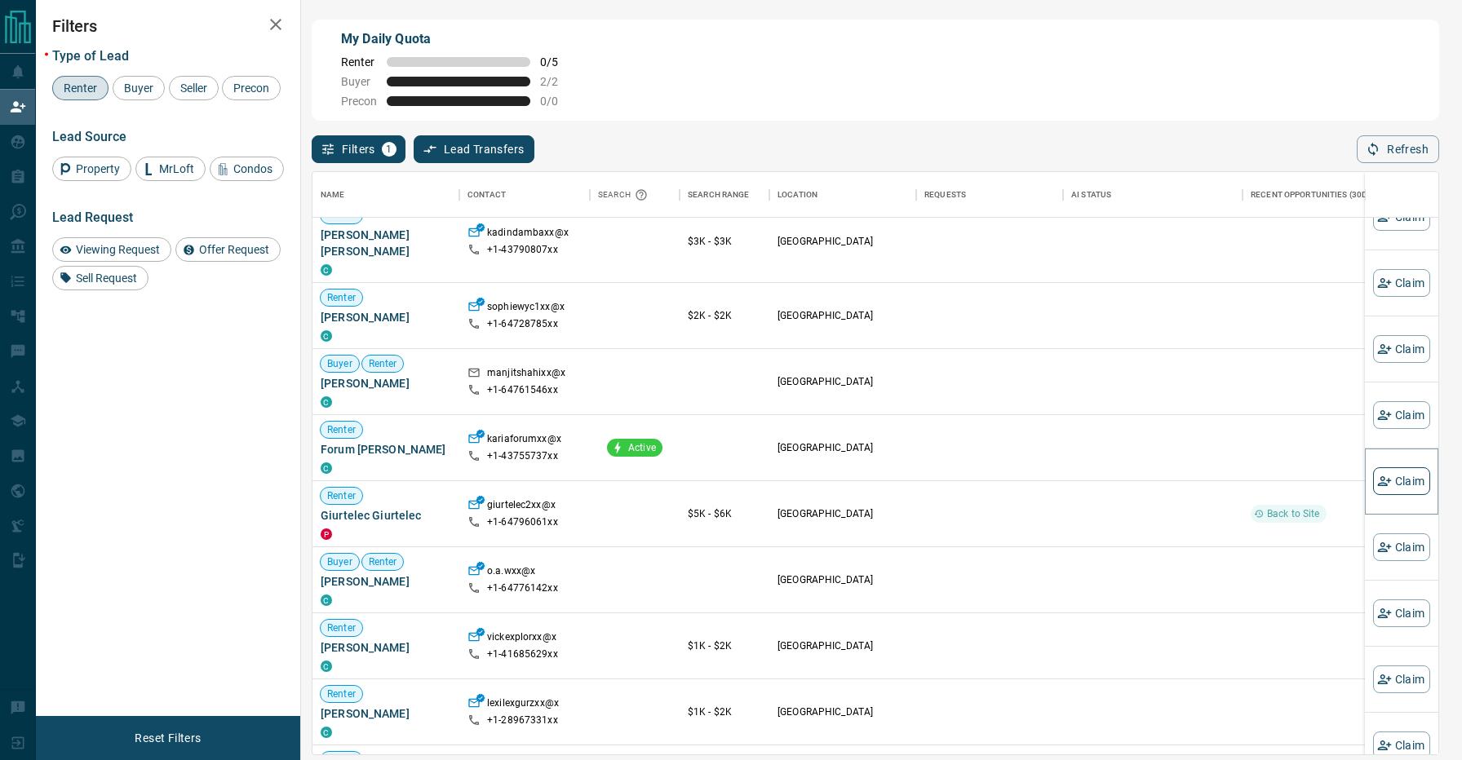
click at [1389, 471] on button "Claim" at bounding box center [1401, 482] width 57 height 28
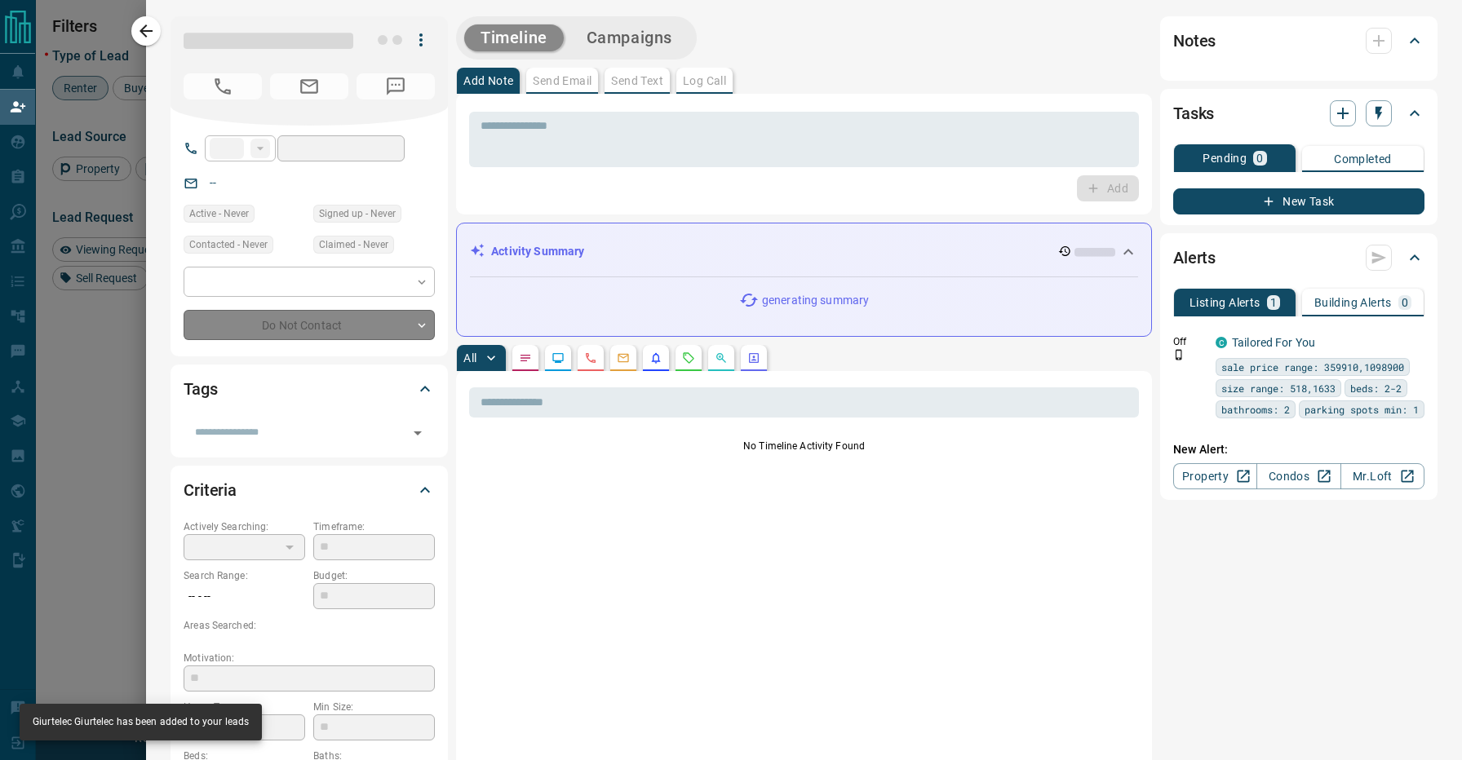
type input "**"
type input "**********"
type input "**"
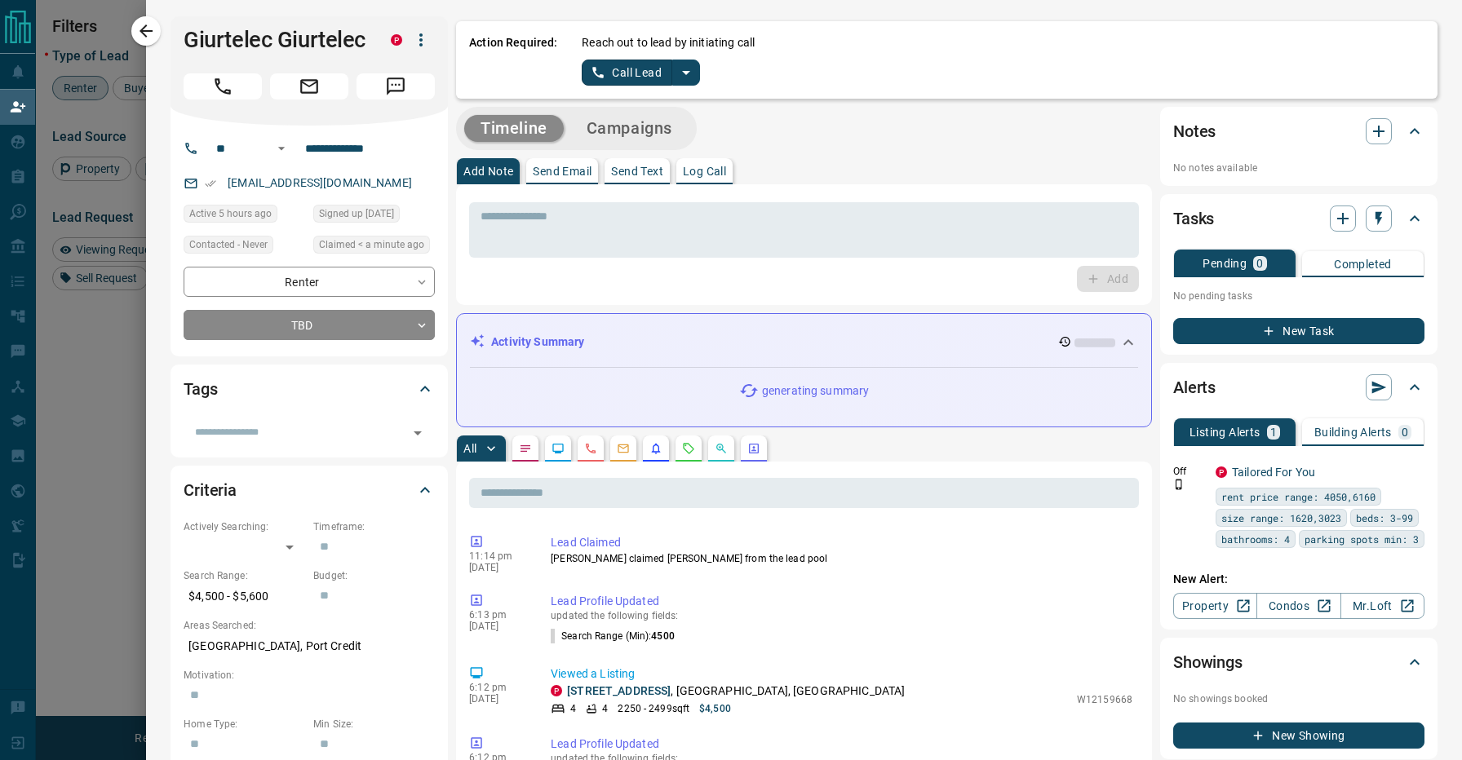
scroll to position [0, 0]
click at [685, 78] on icon "split button" at bounding box center [686, 73] width 20 height 20
click at [654, 132] on li "Log Manual Call" at bounding box center [641, 129] width 100 height 24
click at [641, 75] on button "Log Manual Call" at bounding box center [636, 73] width 108 height 26
click at [639, 75] on button "No" at bounding box center [628, 72] width 29 height 25
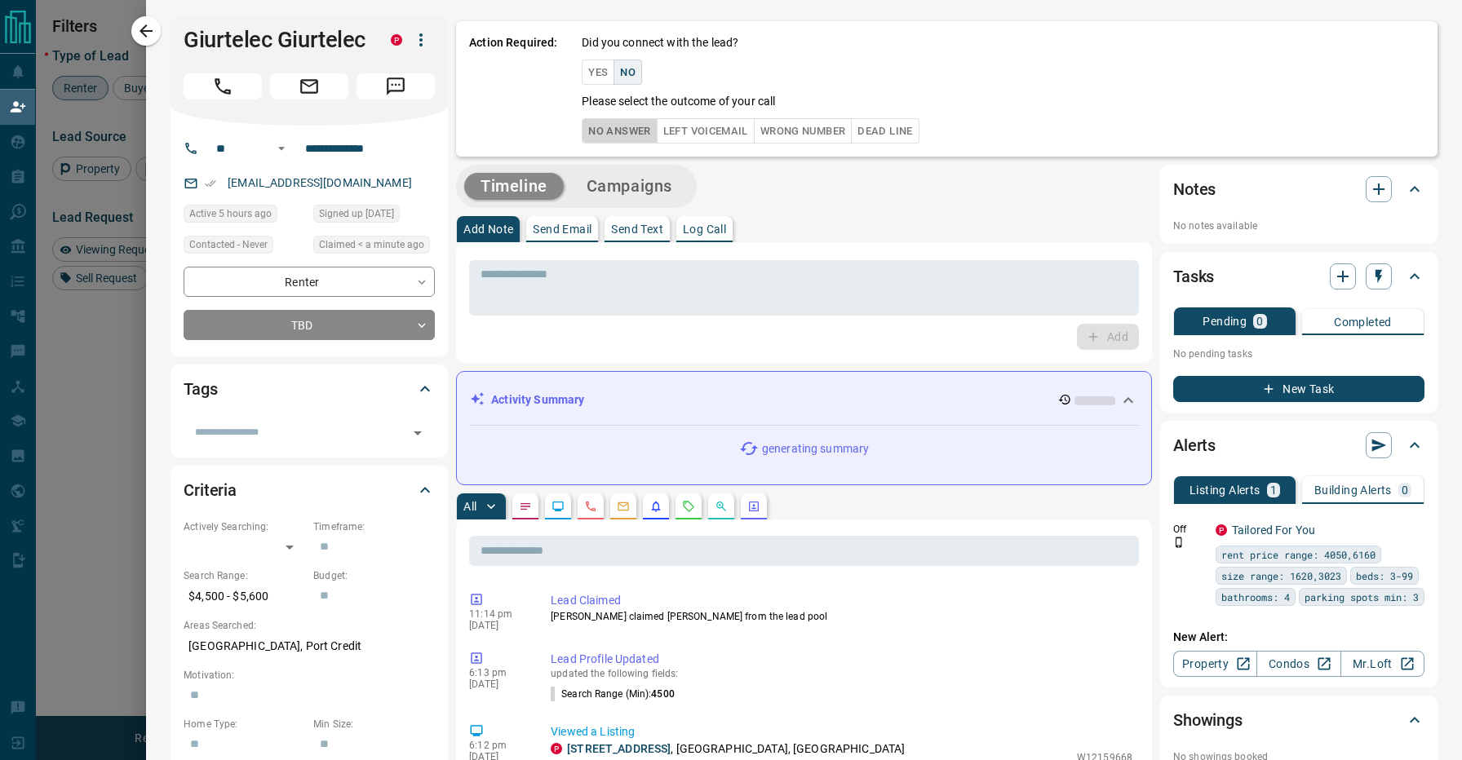
click at [631, 122] on button "No Answer" at bounding box center [619, 130] width 75 height 25
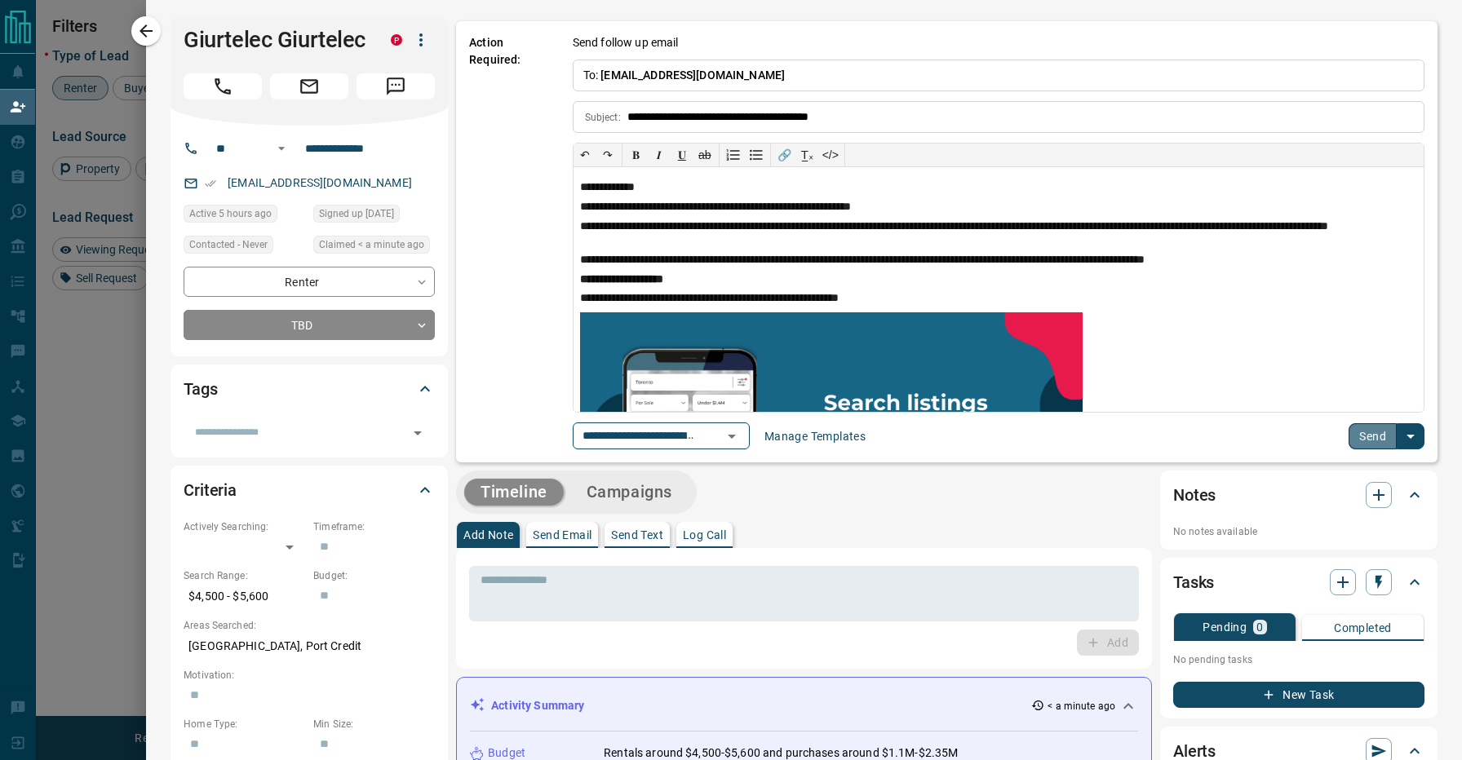
click at [1387, 427] on button "Send" at bounding box center [1373, 436] width 48 height 26
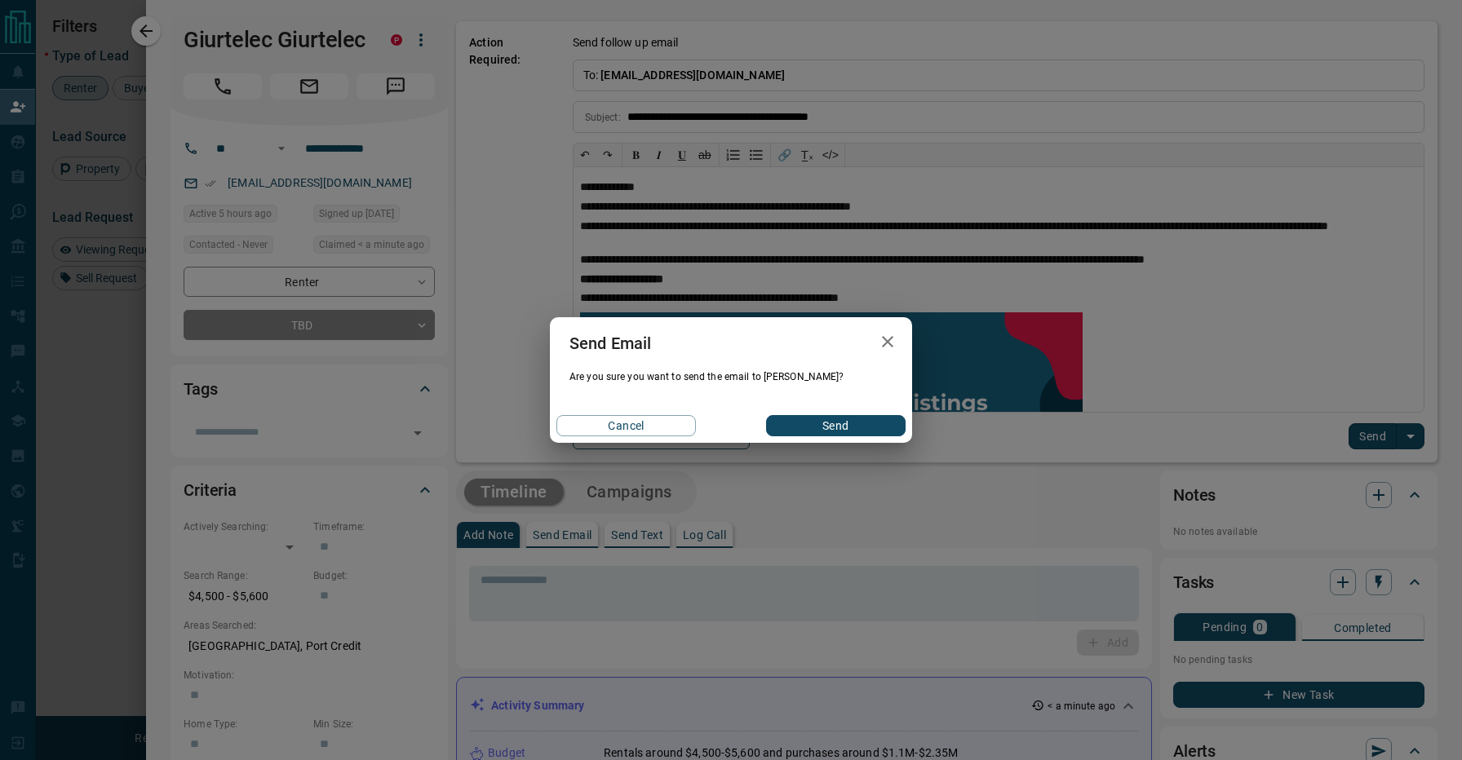
click at [796, 429] on button "Send" at bounding box center [836, 425] width 140 height 21
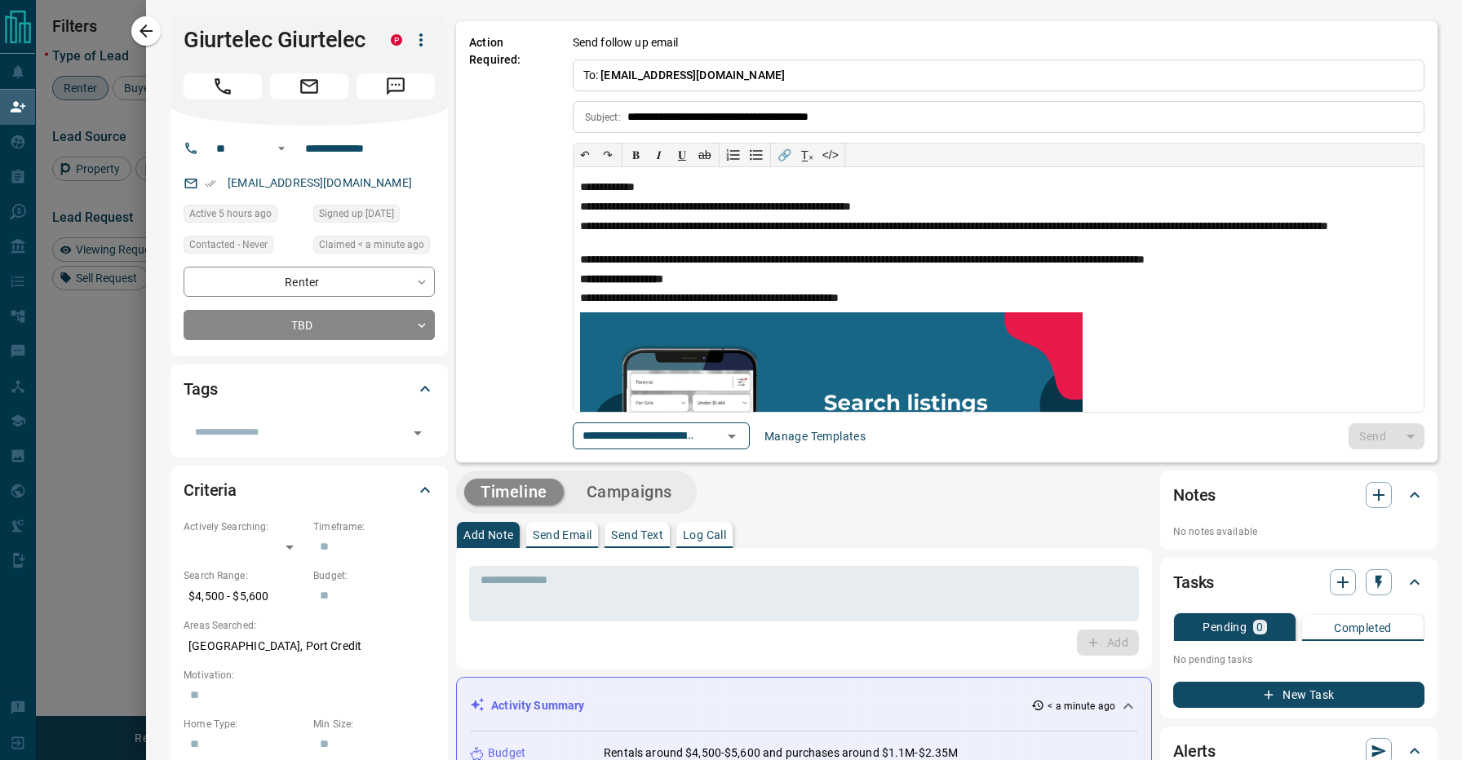
click at [337, 417] on div "​" at bounding box center [309, 428] width 251 height 38
click at [336, 438] on input "text" at bounding box center [295, 432] width 215 height 18
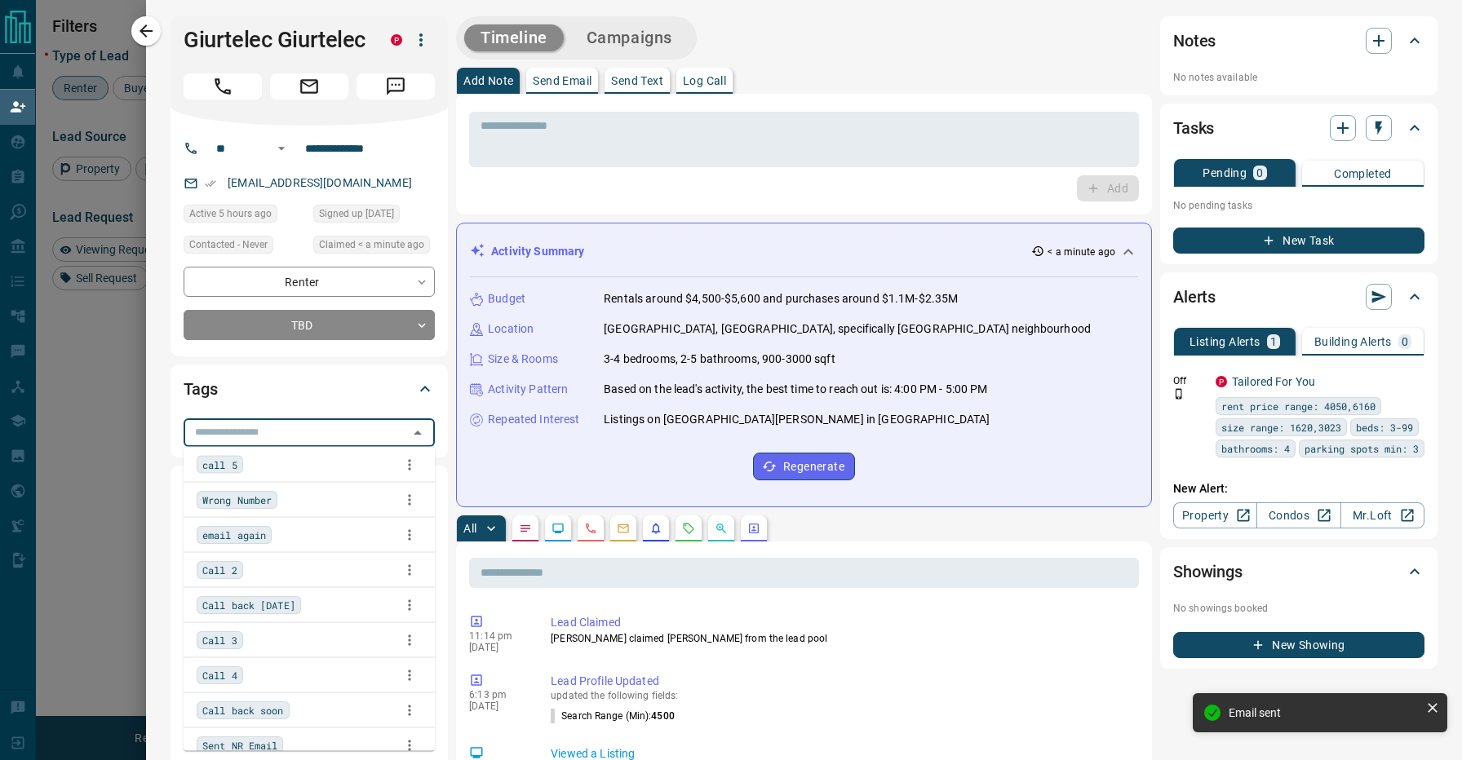
scroll to position [49, 0]
click at [301, 589] on div "Call back [DATE]" at bounding box center [249, 597] width 104 height 18
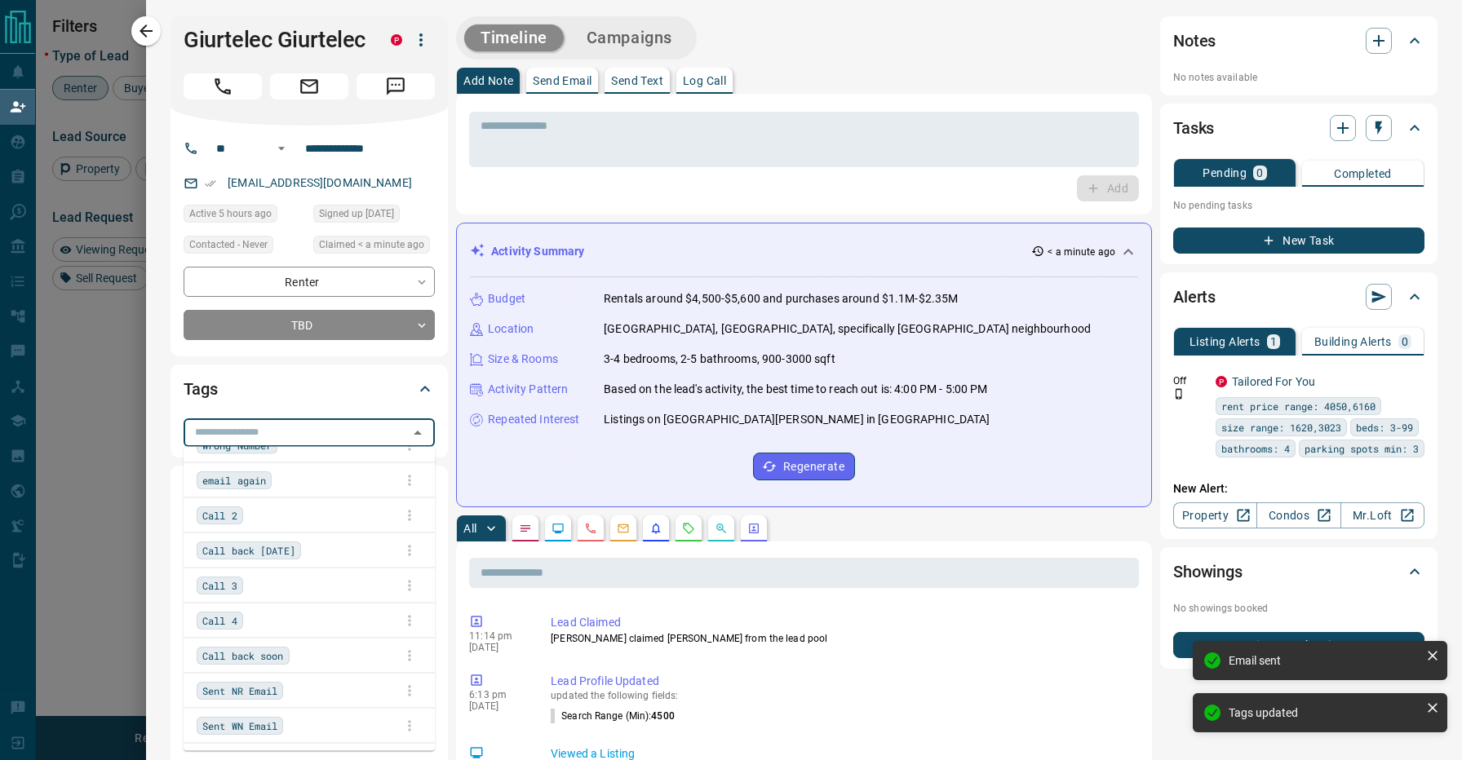
scroll to position [96, 0]
click at [321, 653] on div "Call back soon" at bounding box center [309, 655] width 225 height 24
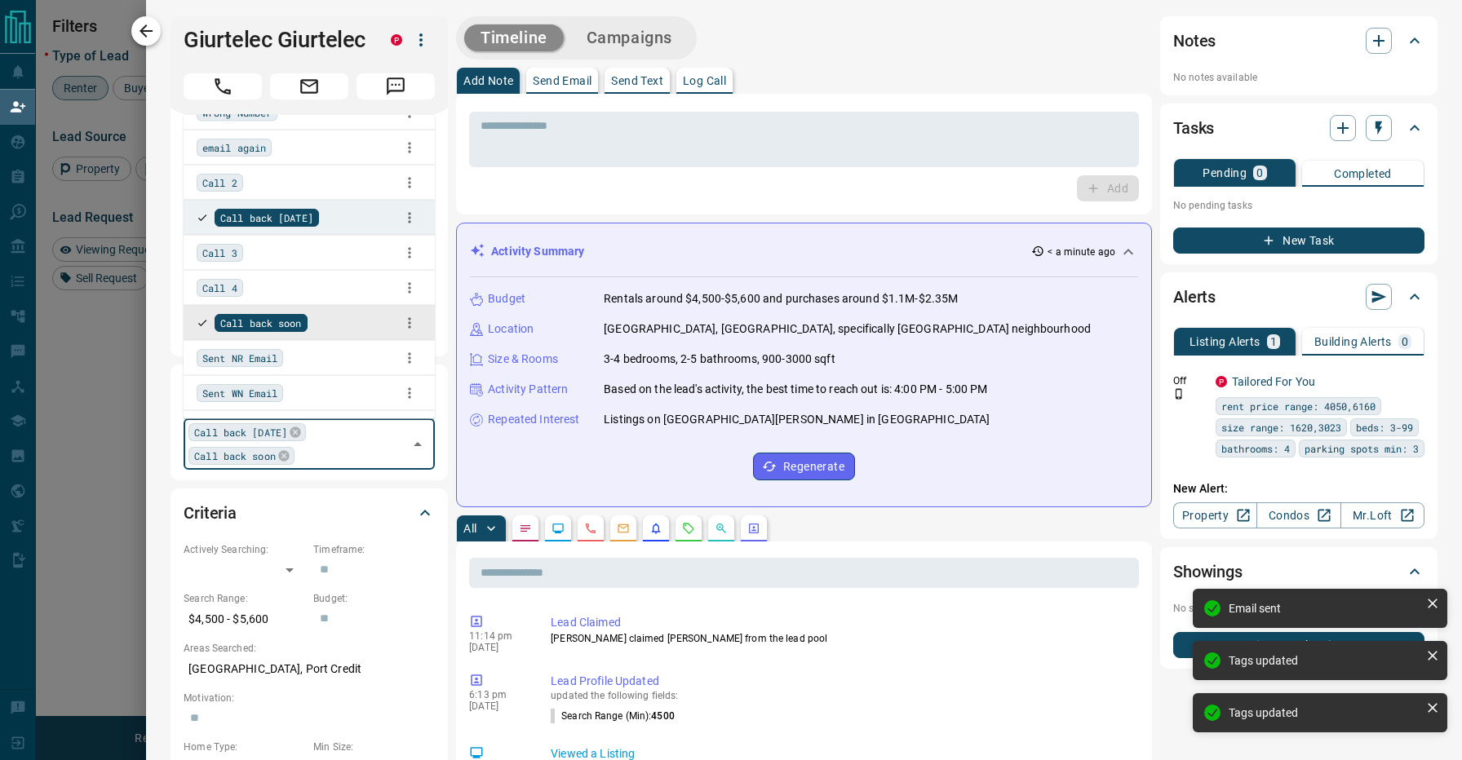
click at [146, 28] on icon "button" at bounding box center [146, 31] width 20 height 20
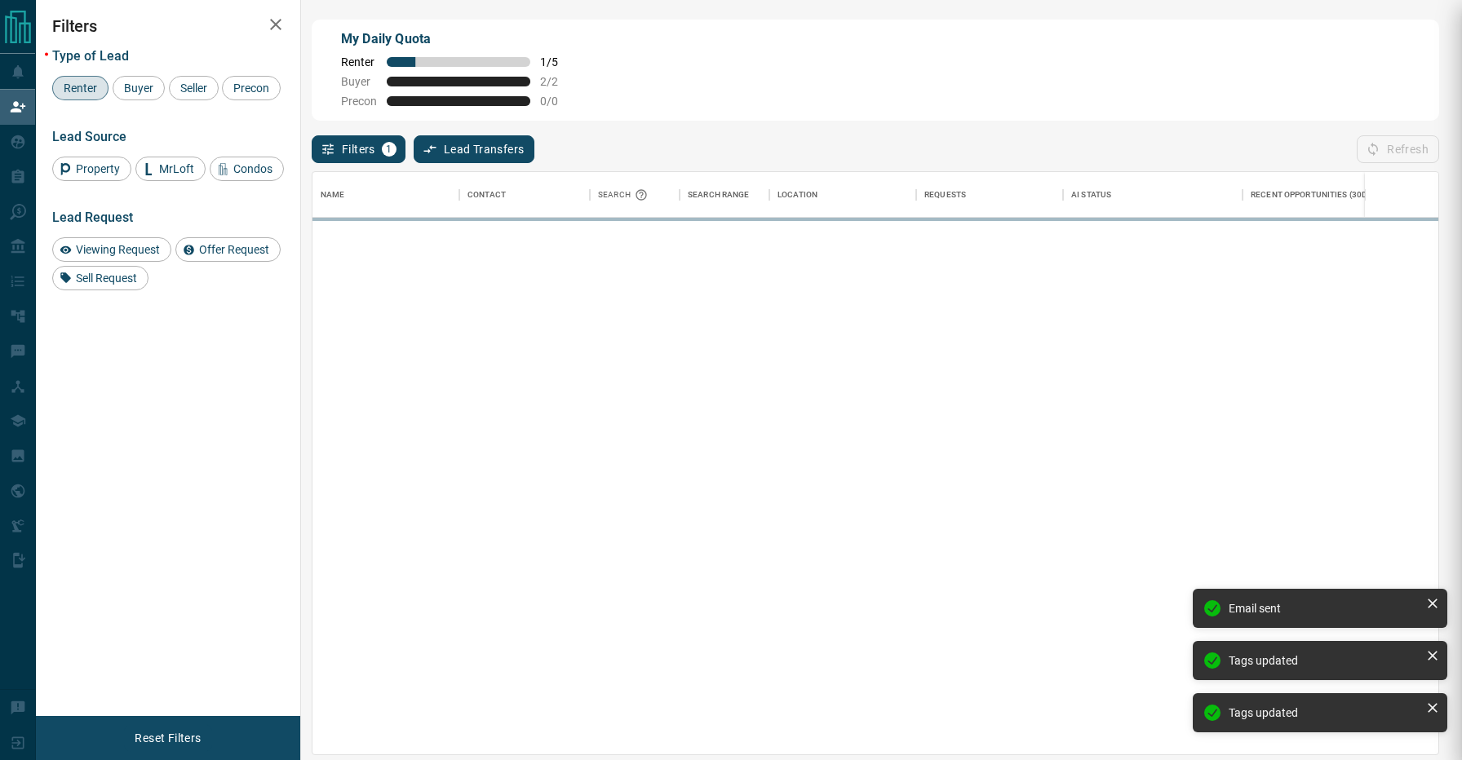
scroll to position [1, 1]
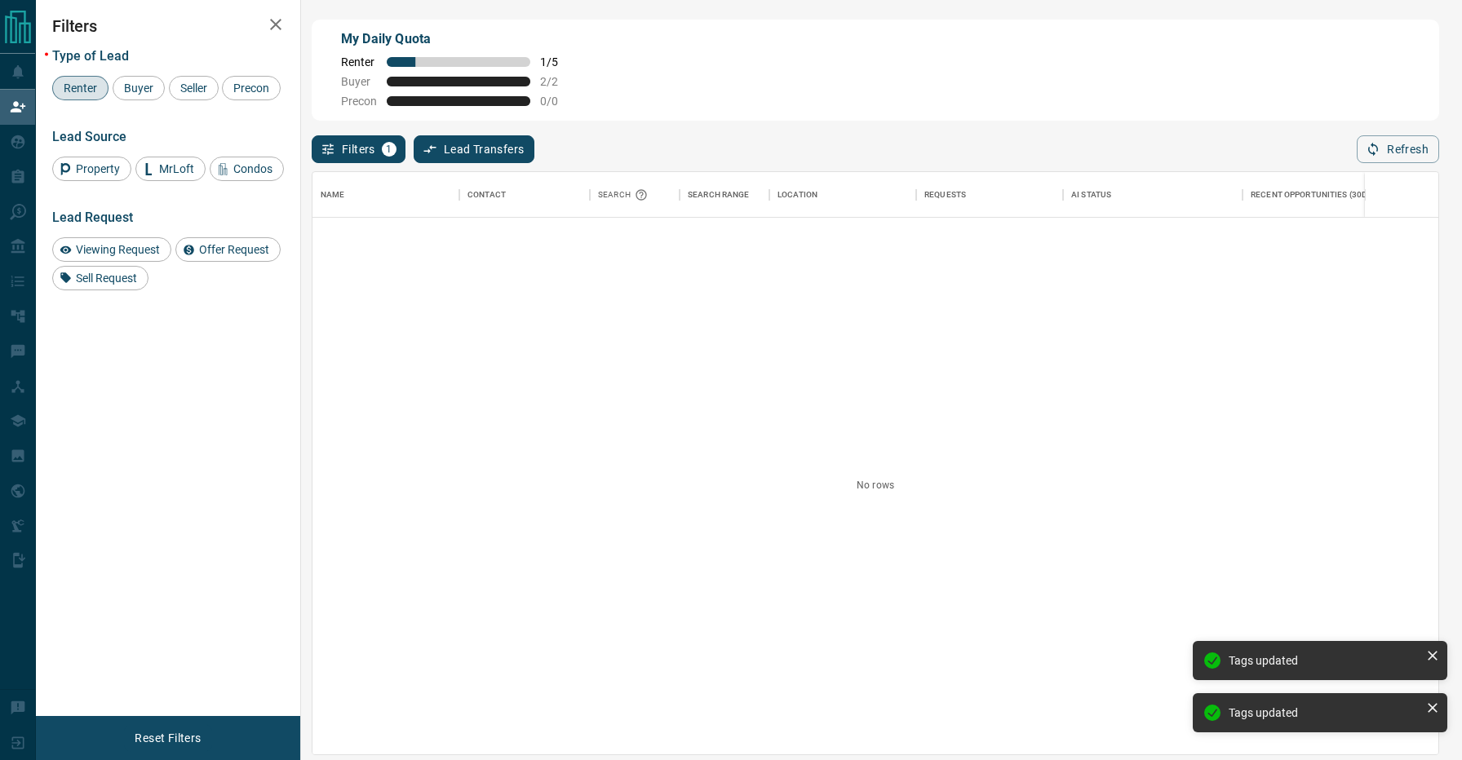
click at [762, 155] on div "Filters 1 Lead Transfers 0 Refresh" at bounding box center [876, 142] width 1128 height 42
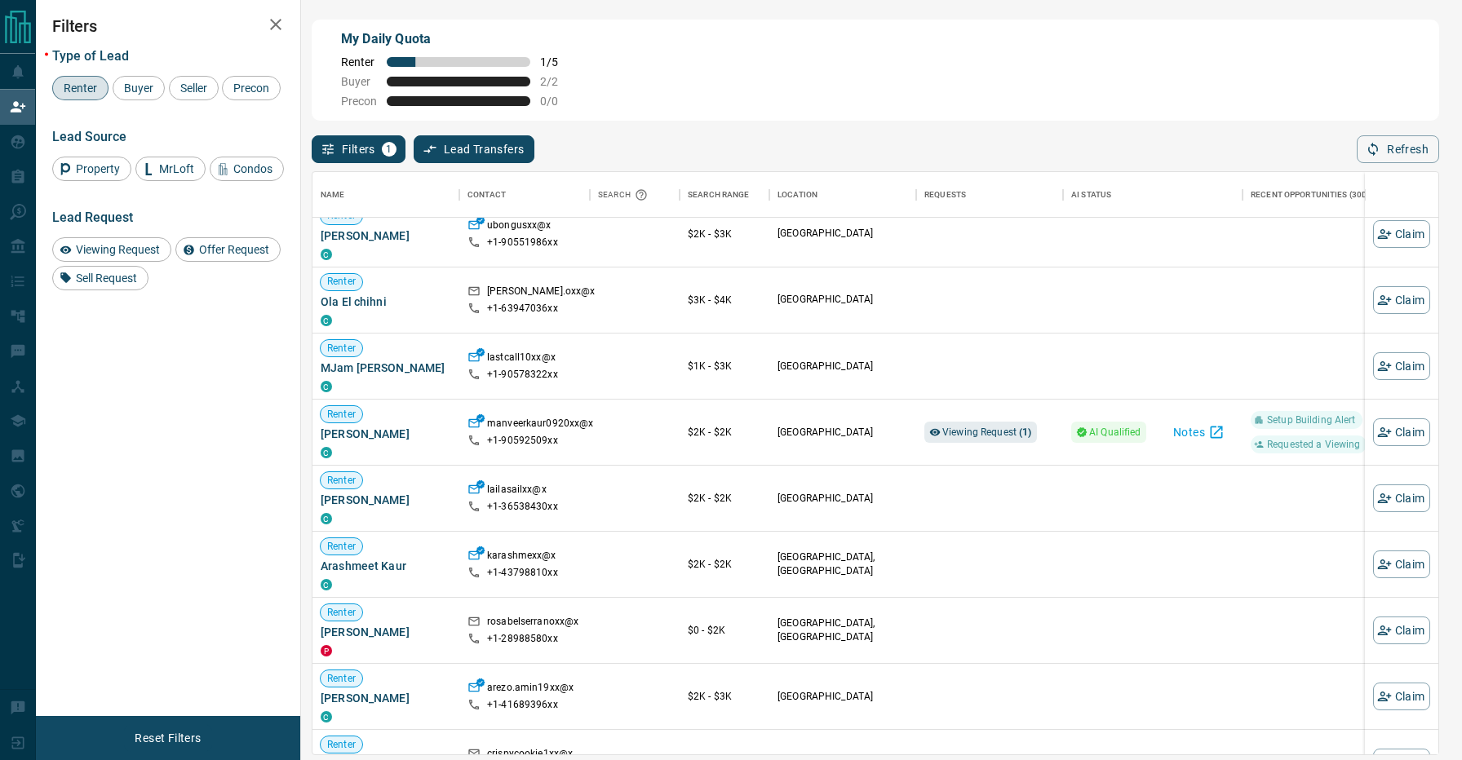
scroll to position [1568, 0]
click at [979, 425] on span "Viewing Request ( 1 )" at bounding box center [987, 429] width 90 height 11
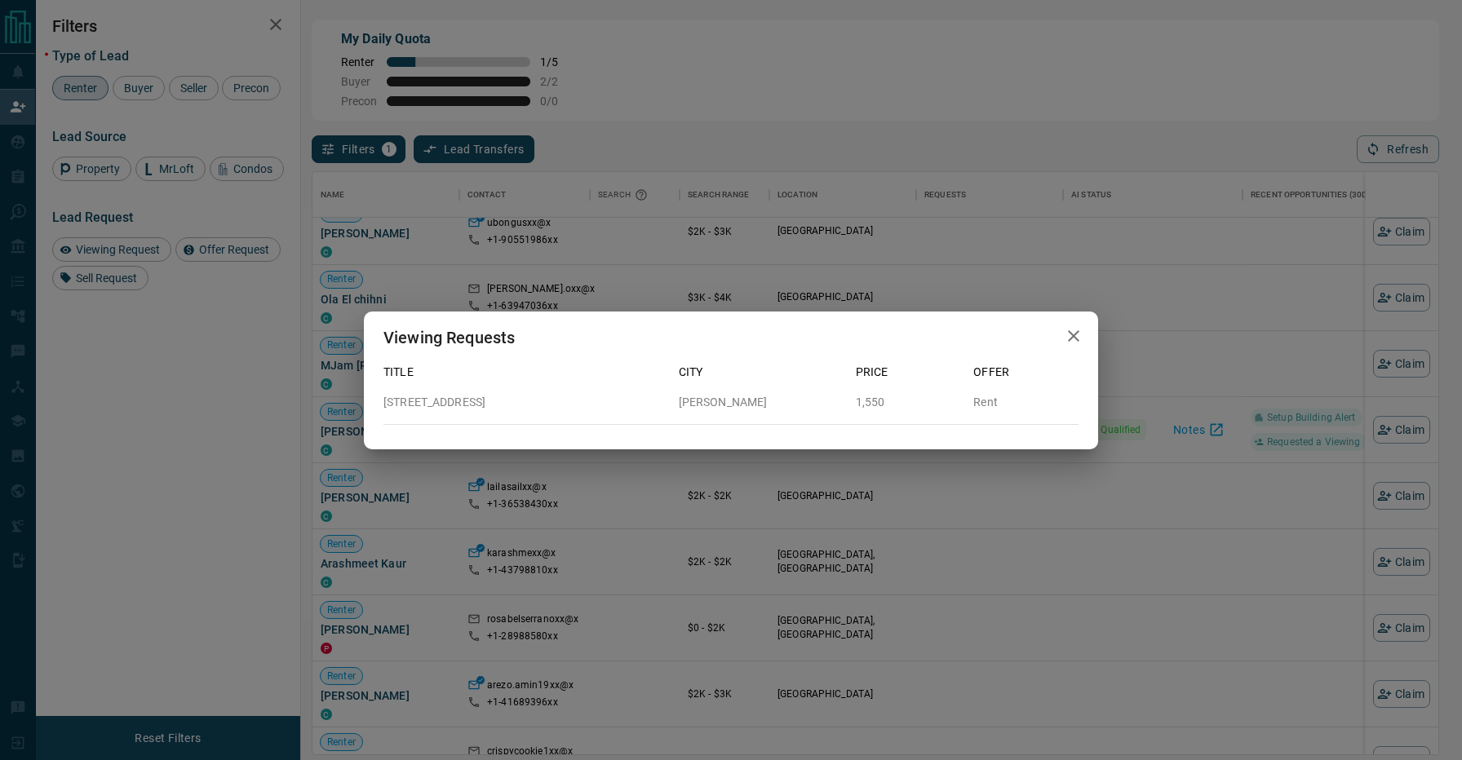
click at [758, 512] on div "Viewing Requests Title City Price Offer [STREET_ADDRESS][GEOGRAPHIC_DATA][PERSO…" at bounding box center [731, 380] width 1462 height 760
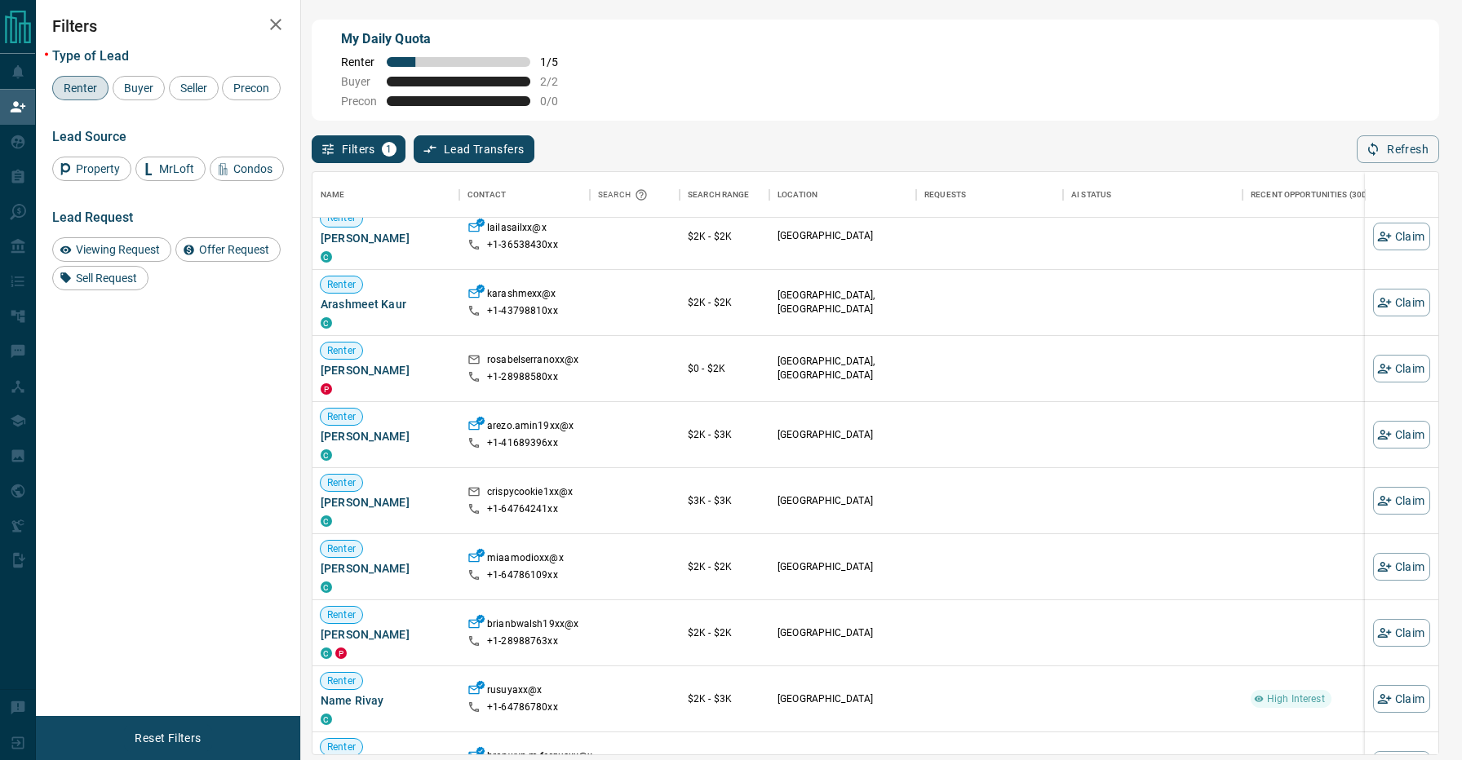
scroll to position [1860, 0]
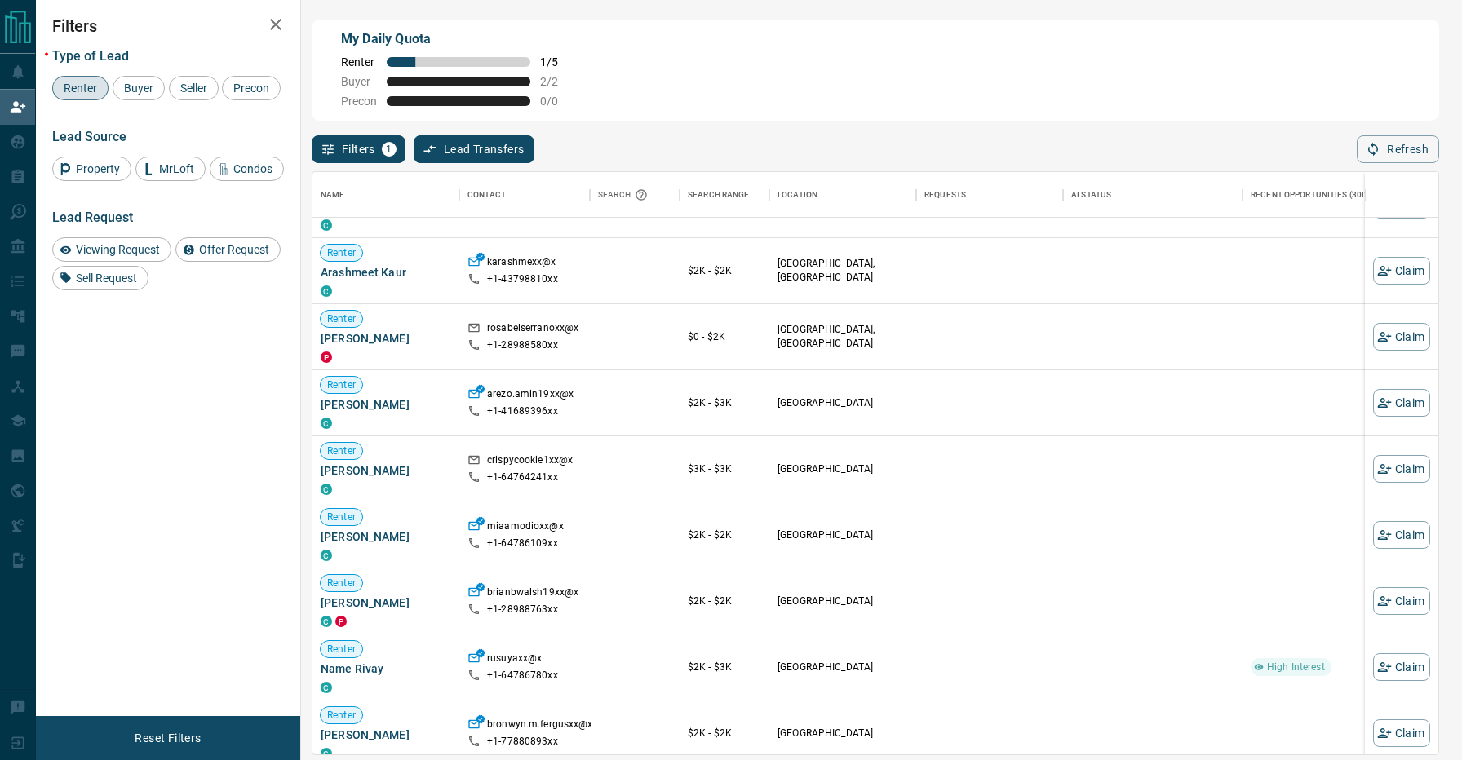
click at [223, 576] on div "Filters Type of Lead Renter Buyer Seller Precon Lead Source Property MrLoft Con…" at bounding box center [168, 358] width 264 height 716
